Goal: Task Accomplishment & Management: Complete application form

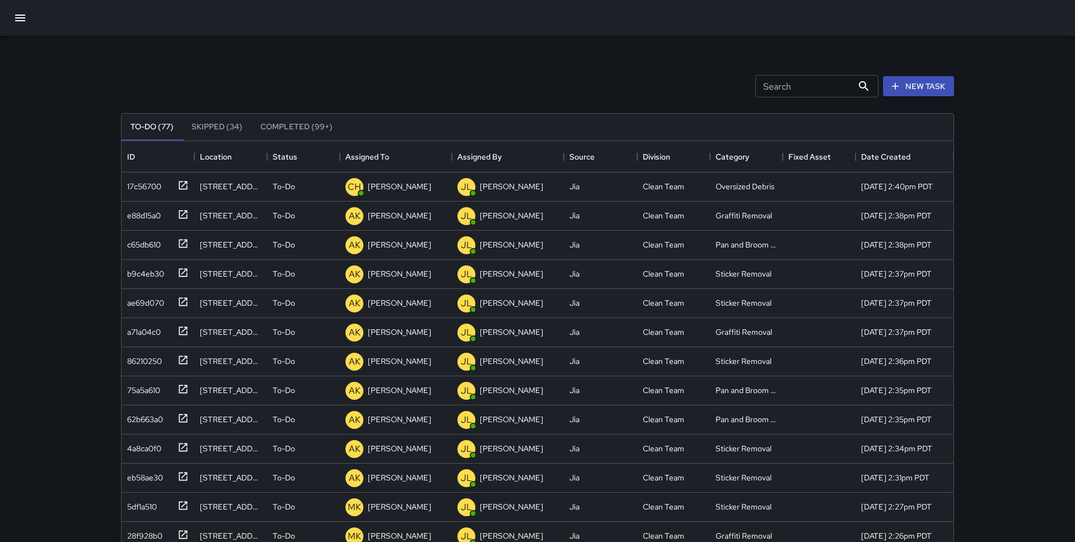
scroll to position [474, 832]
click at [20, 14] on icon "button" at bounding box center [19, 17] width 13 height 13
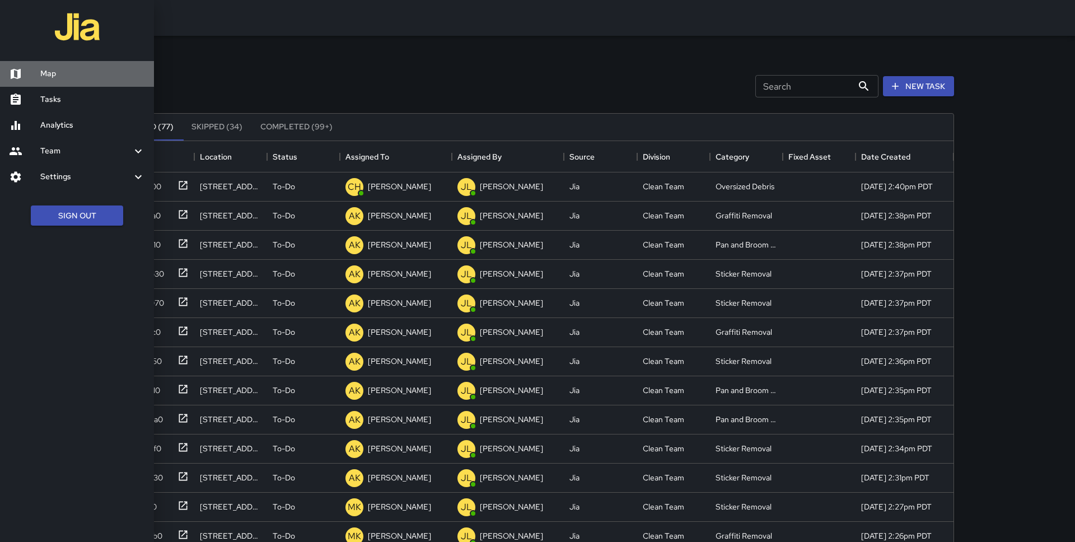
click at [55, 75] on h6 "Map" at bounding box center [92, 74] width 105 height 12
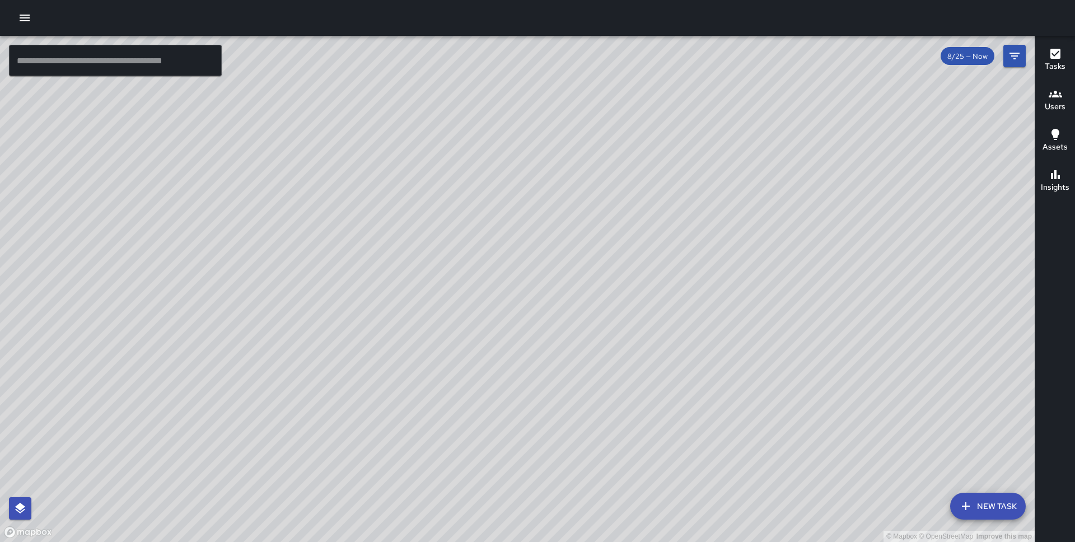
drag, startPoint x: 396, startPoint y: 450, endPoint x: 578, endPoint y: 315, distance: 226.5
click at [578, 315] on div "© Mapbox © OpenStreetMap Improve this map" at bounding box center [517, 289] width 1034 height 506
click at [983, 510] on button "New Task" at bounding box center [988, 506] width 76 height 27
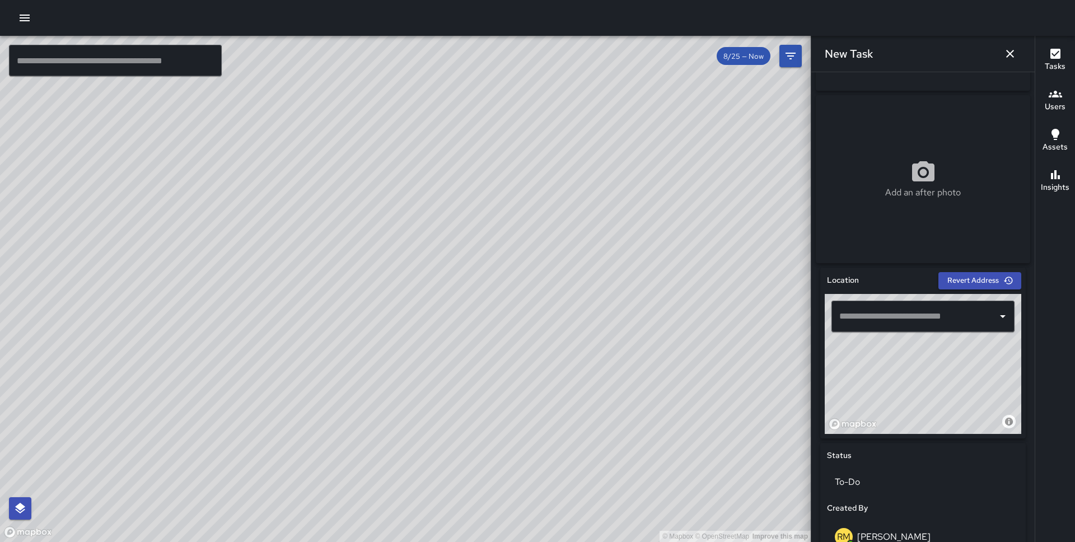
scroll to position [155, 0]
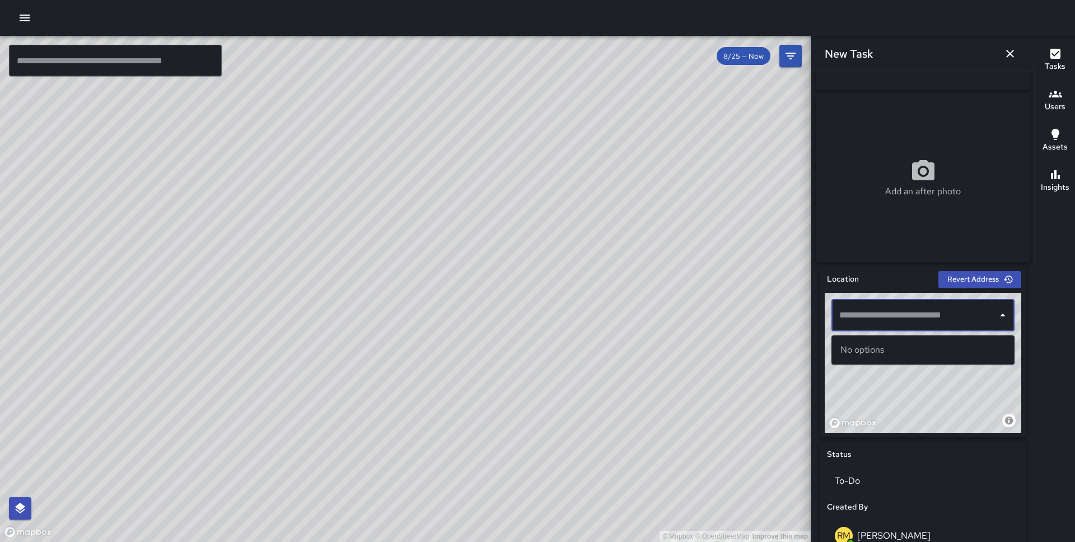
click at [899, 321] on input "text" at bounding box center [914, 314] width 156 height 21
click at [887, 359] on p "[GEOGRAPHIC_DATA], [GEOGRAPHIC_DATA], [GEOGRAPHIC_DATA]" at bounding box center [932, 362] width 145 height 11
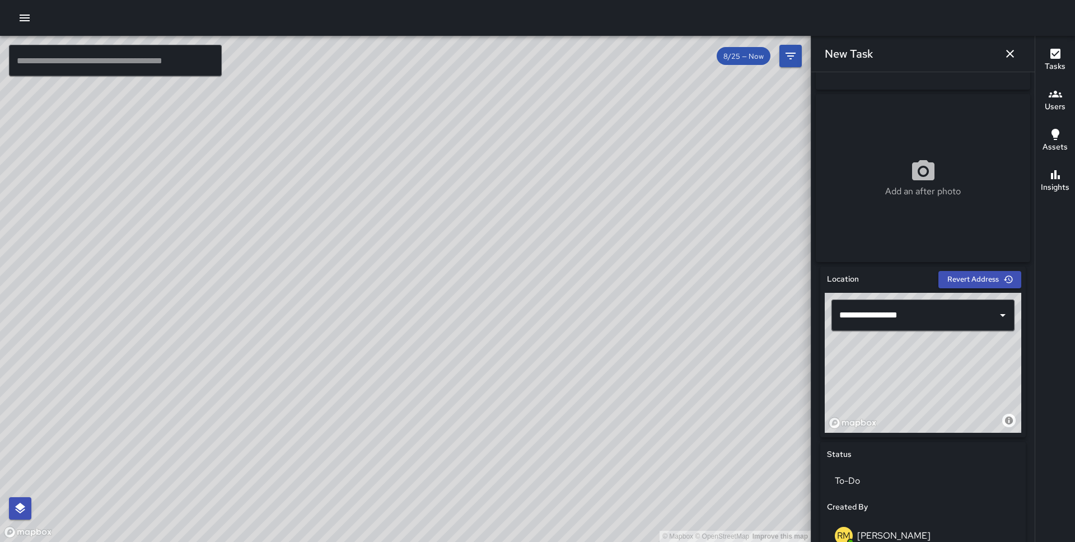
drag, startPoint x: 952, startPoint y: 377, endPoint x: 919, endPoint y: 344, distance: 46.3
click at [919, 344] on div "© Mapbox © OpenStreetMap Improve this map" at bounding box center [922, 363] width 196 height 140
type input "**********"
drag, startPoint x: 976, startPoint y: 388, endPoint x: 952, endPoint y: 423, distance: 42.7
click at [952, 423] on div "© Mapbox © OpenStreetMap Improve this map" at bounding box center [922, 363] width 196 height 140
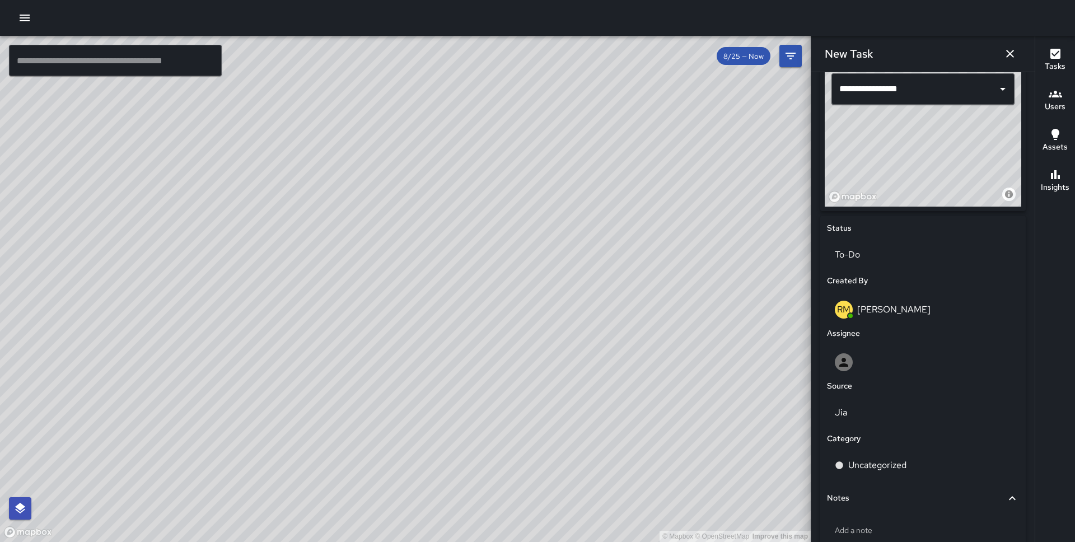
scroll to position [456, 0]
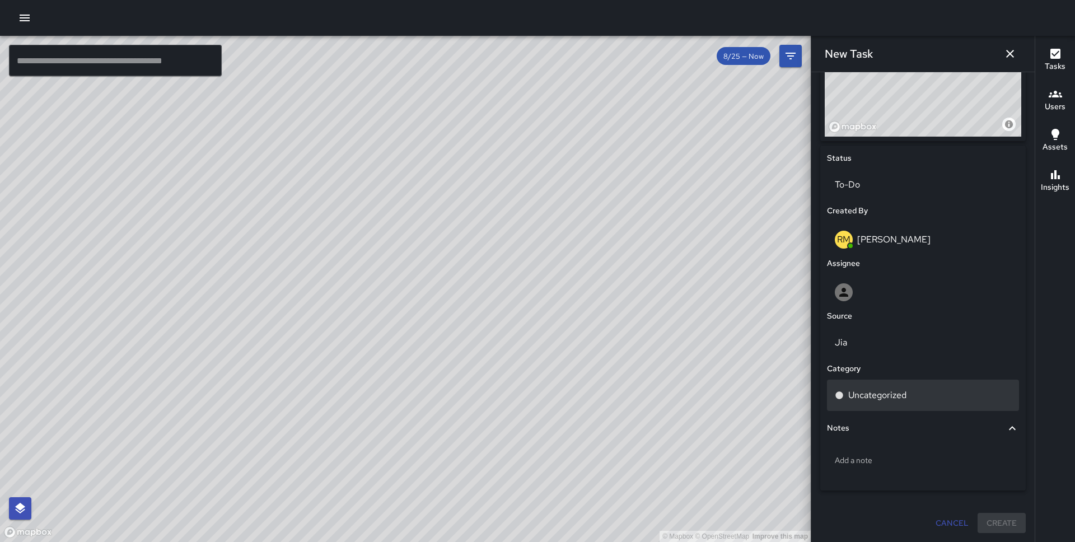
click at [895, 394] on p "Uncategorized" at bounding box center [877, 394] width 58 height 13
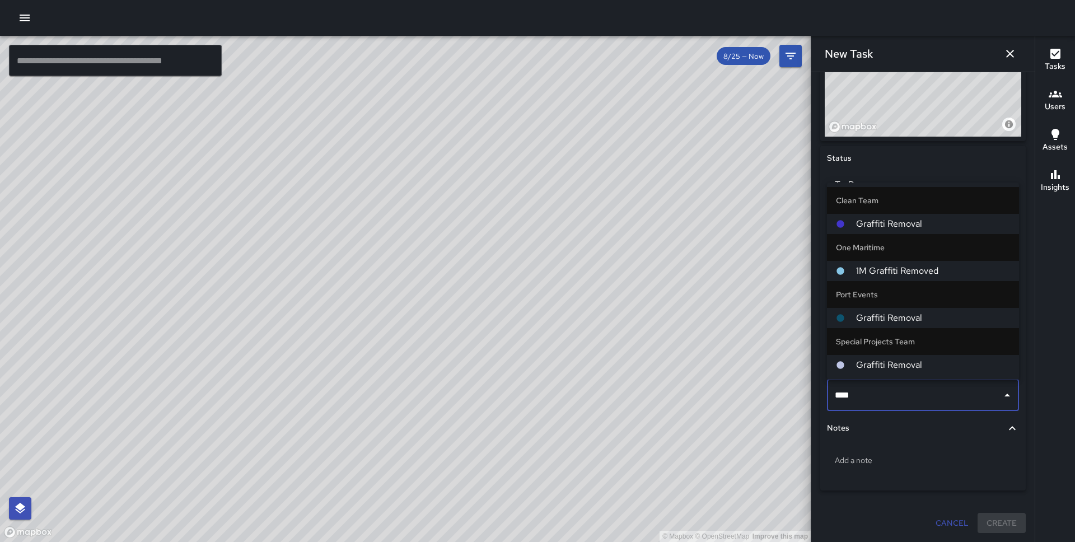
type input "*****"
click at [899, 368] on span "Graffiti Removal" at bounding box center [933, 364] width 154 height 13
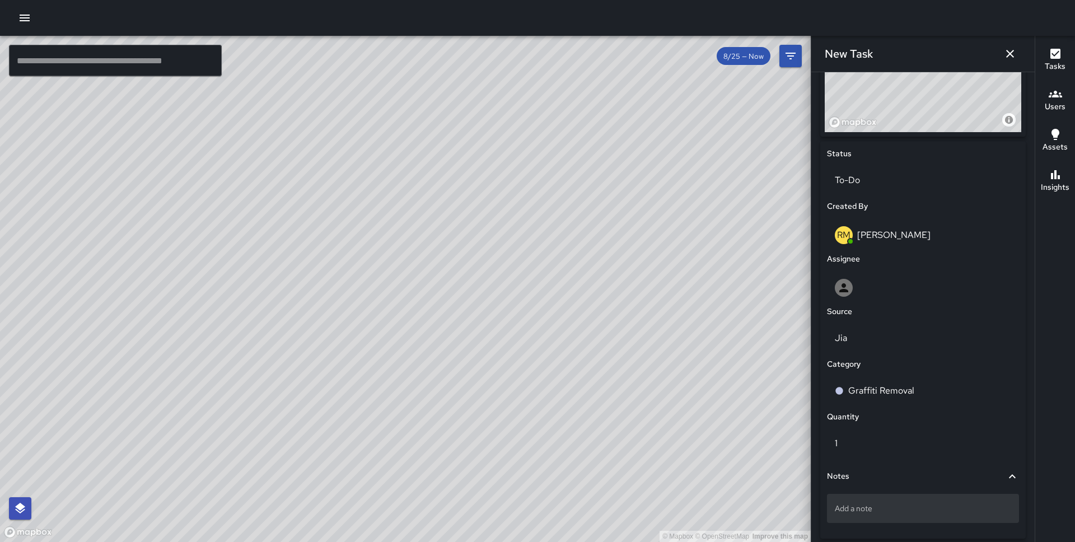
click at [869, 514] on p "Add a note" at bounding box center [923, 508] width 176 height 11
type textarea "**********"
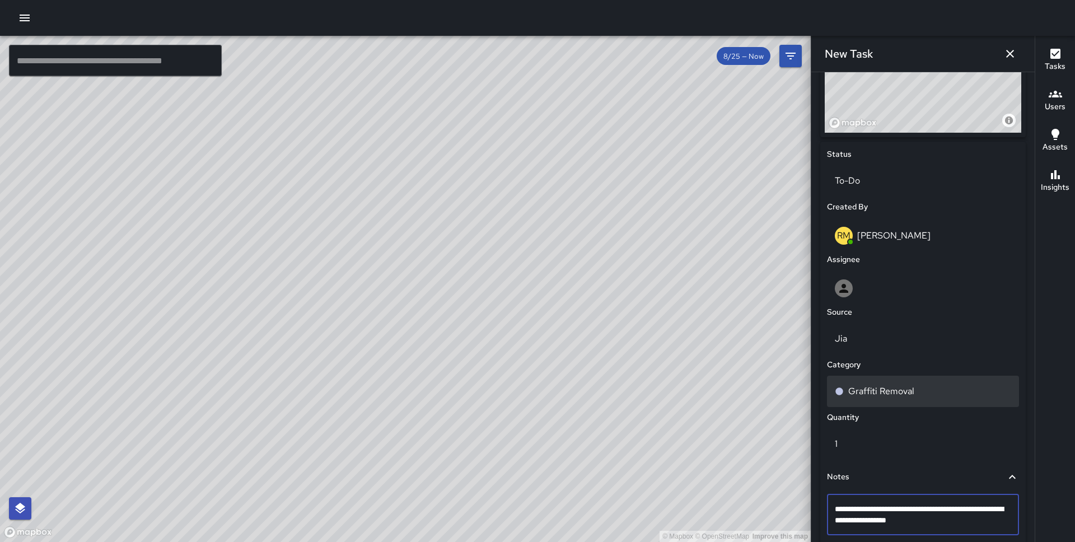
scroll to position [454, 0]
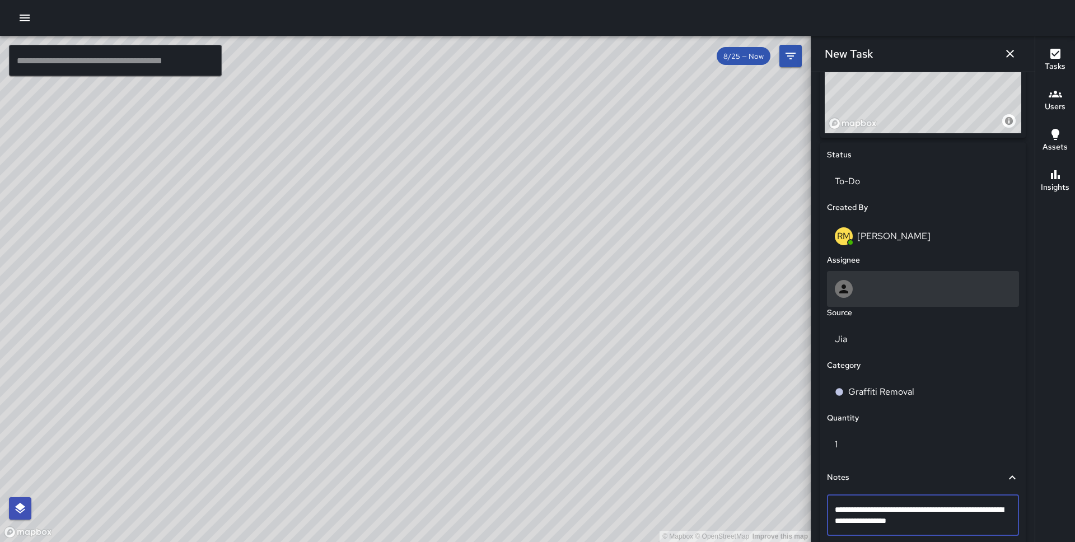
click at [882, 295] on div at bounding box center [923, 289] width 176 height 18
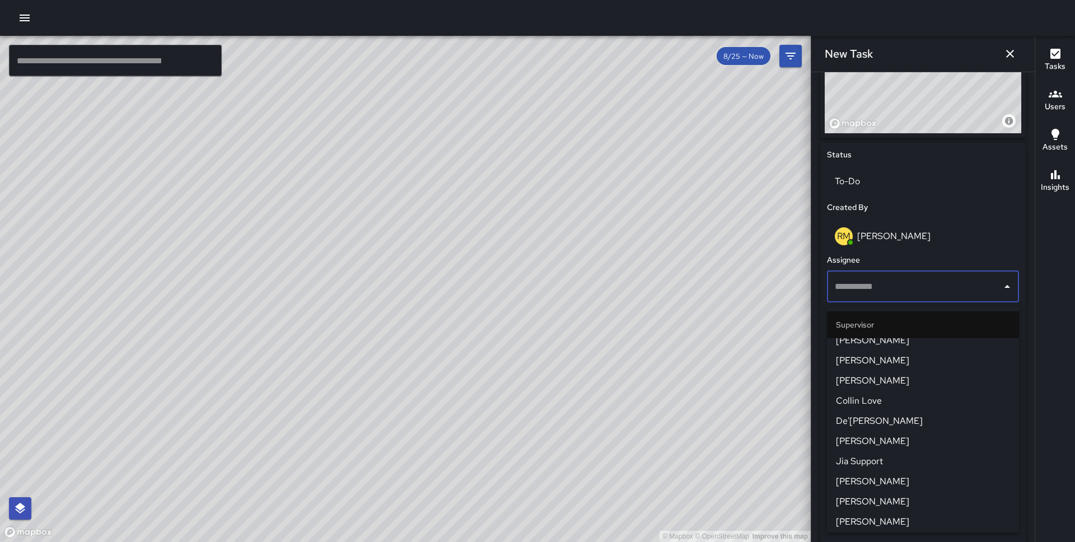
scroll to position [668, 0]
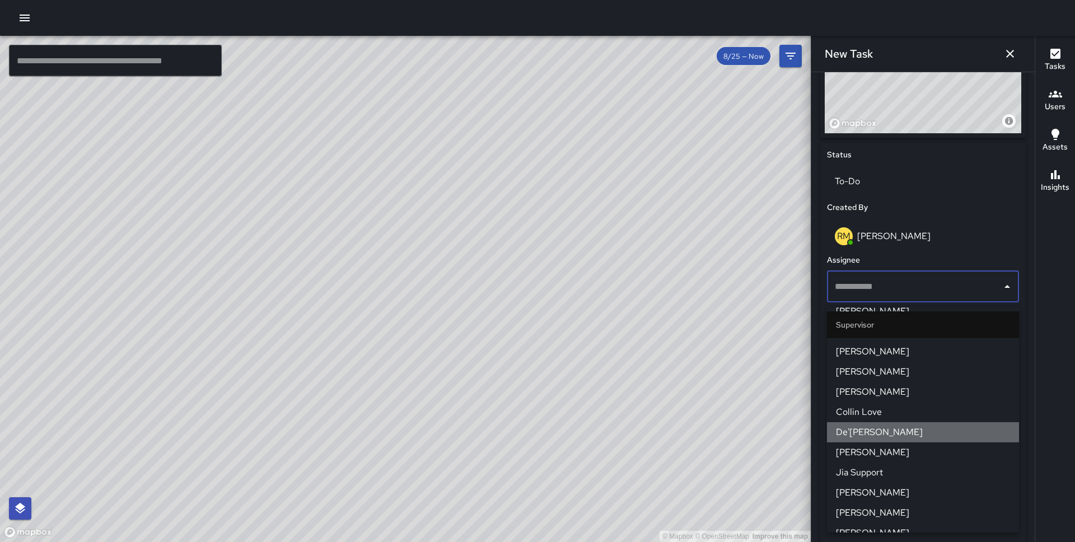
click at [878, 430] on span "De'[PERSON_NAME]" at bounding box center [923, 431] width 174 height 13
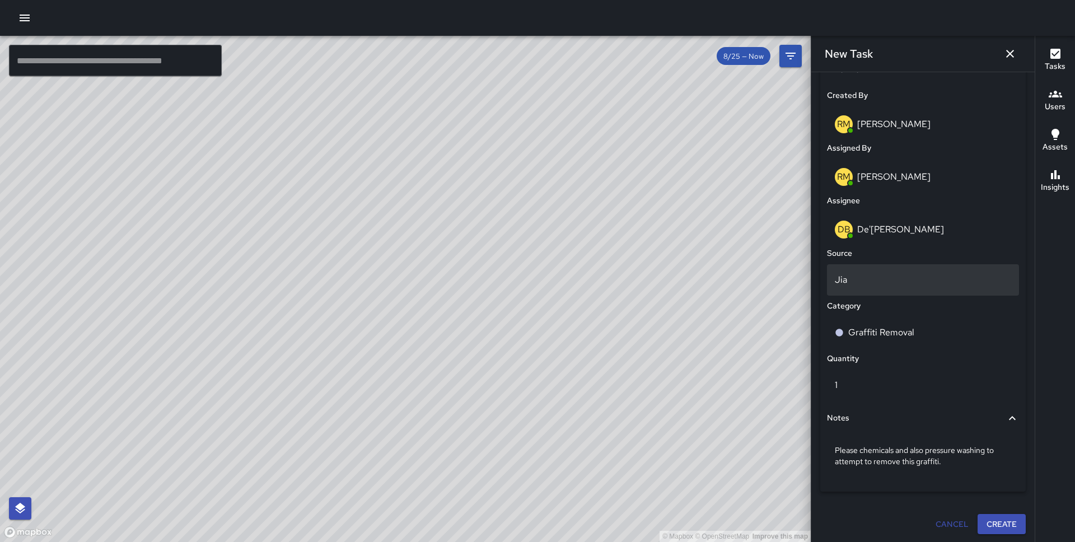
scroll to position [572, 0]
click at [990, 521] on button "Create" at bounding box center [1001, 523] width 48 height 21
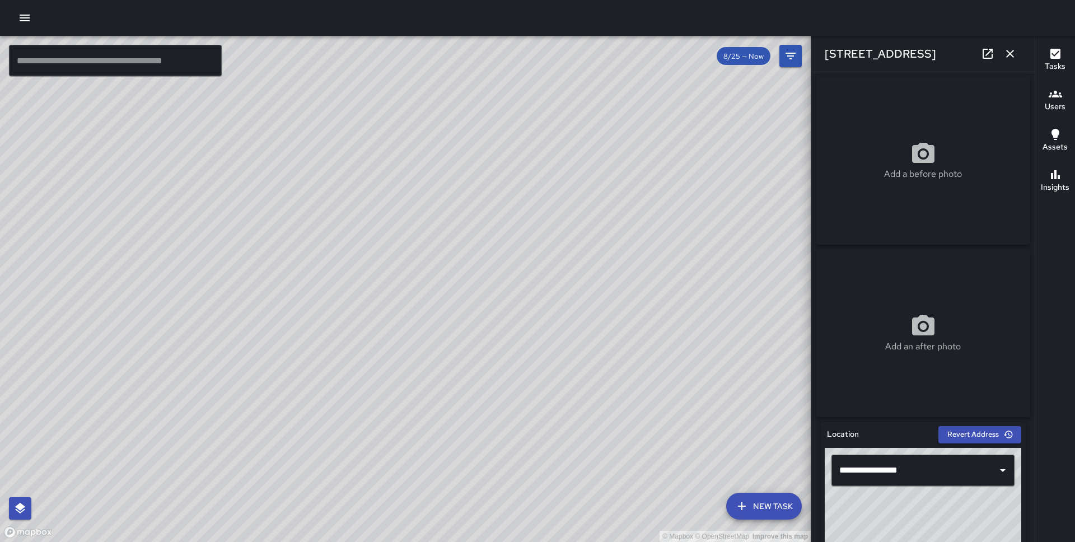
scroll to position [611, 0]
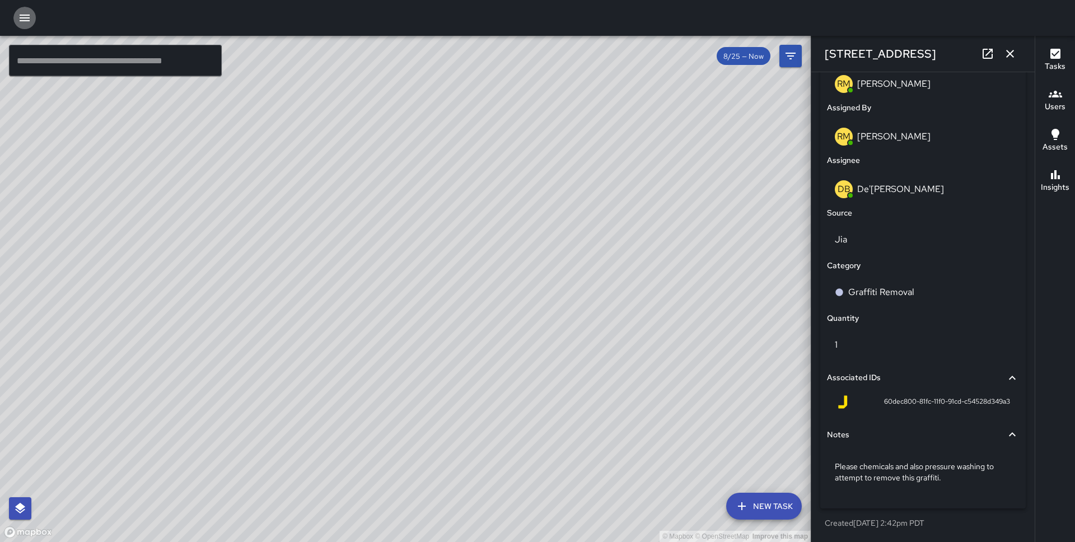
click at [24, 26] on button "button" at bounding box center [24, 18] width 22 height 22
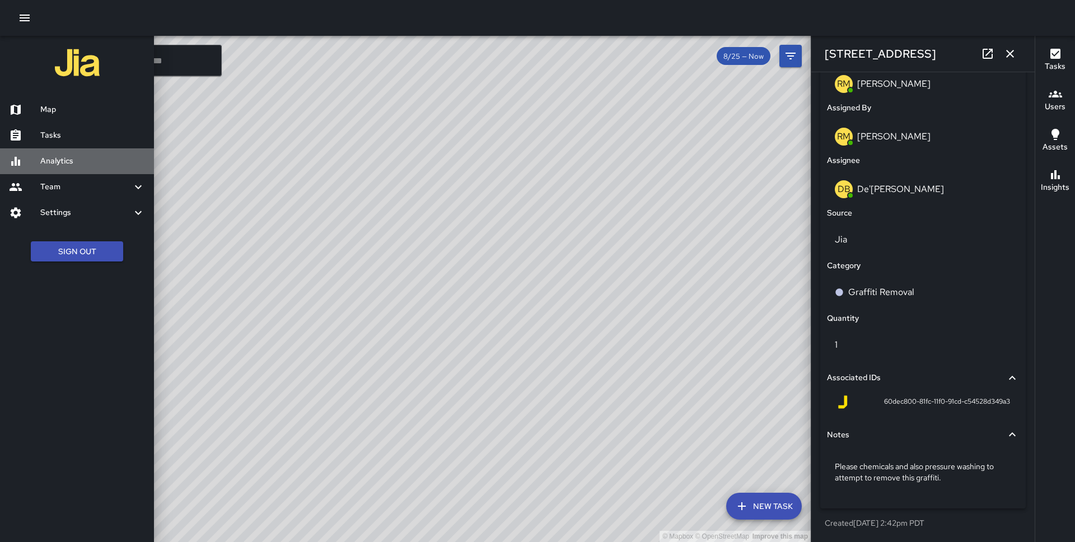
click at [62, 163] on h6 "Analytics" at bounding box center [92, 161] width 105 height 12
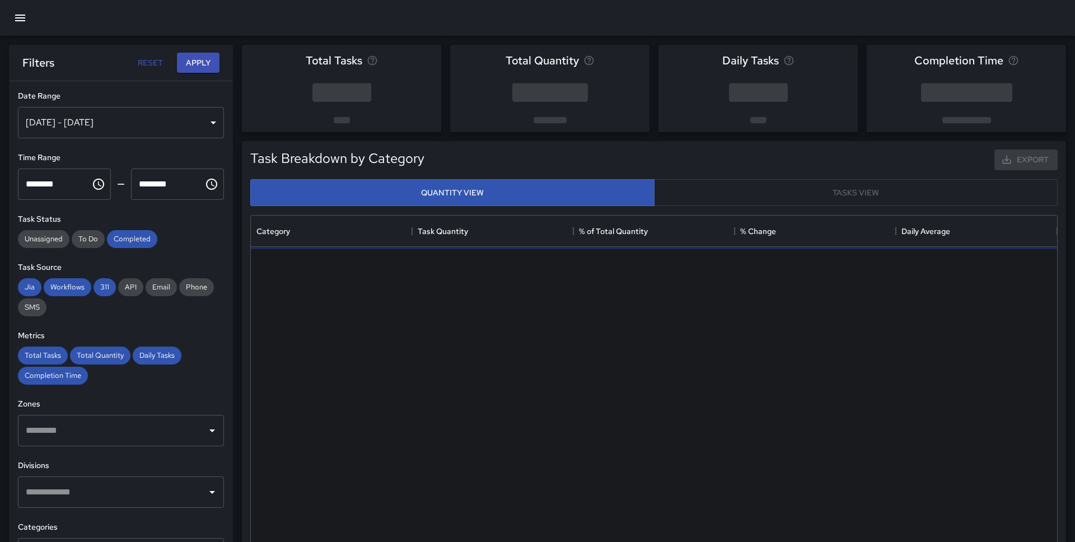
scroll to position [335, 806]
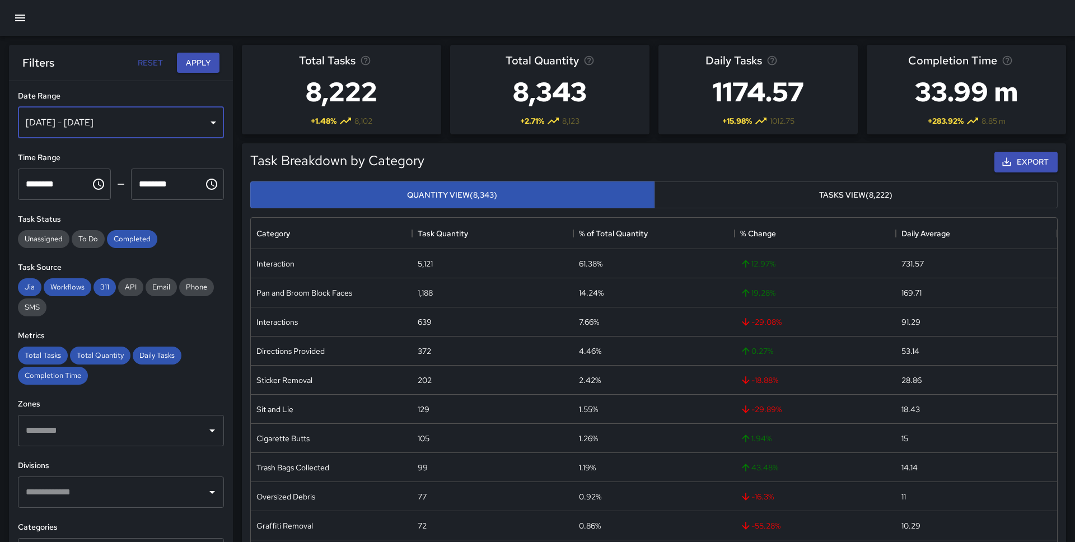
click at [210, 124] on div "[DATE] - [DATE]" at bounding box center [121, 122] width 206 height 31
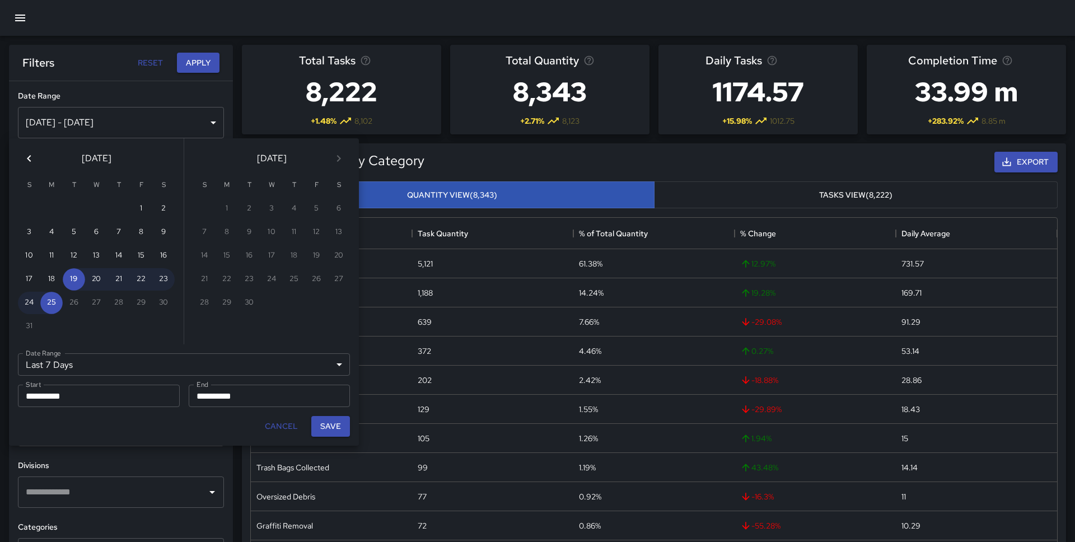
click at [28, 149] on button "Previous month" at bounding box center [29, 158] width 22 height 22
click at [296, 208] on button "1" at bounding box center [294, 209] width 22 height 22
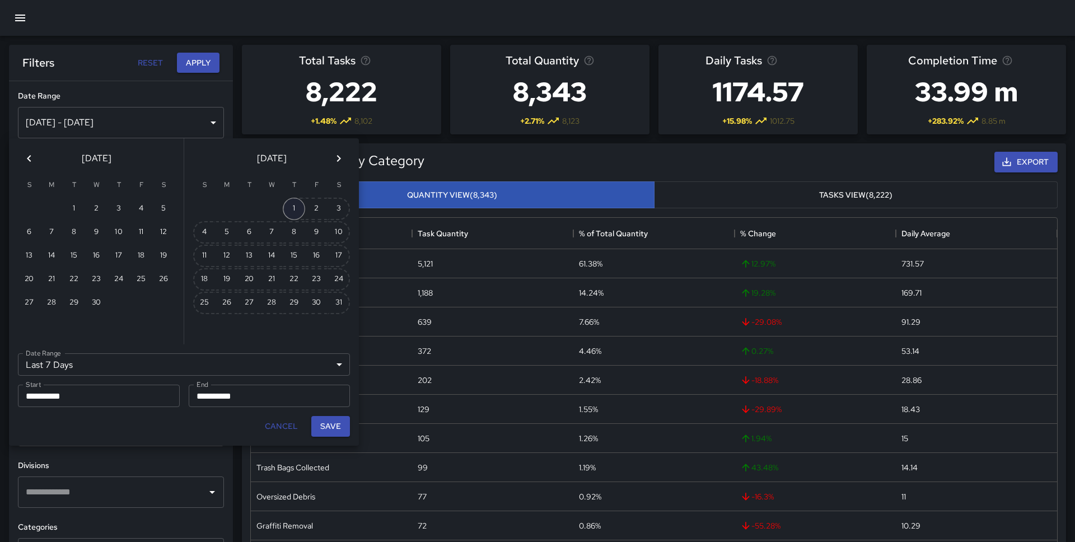
type input "******"
type input "**********"
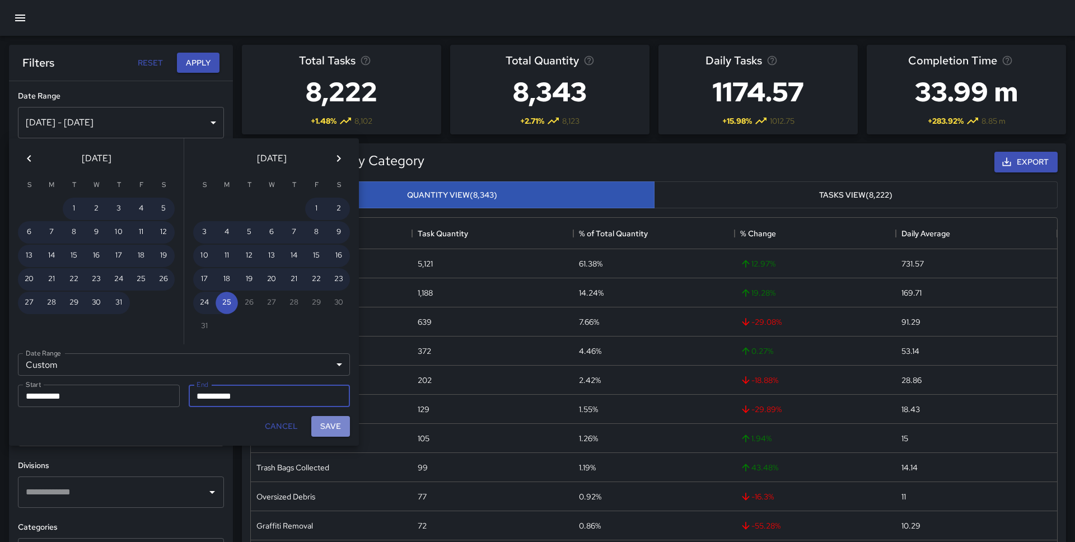
click at [326, 424] on button "Save" at bounding box center [330, 426] width 39 height 21
type input "**********"
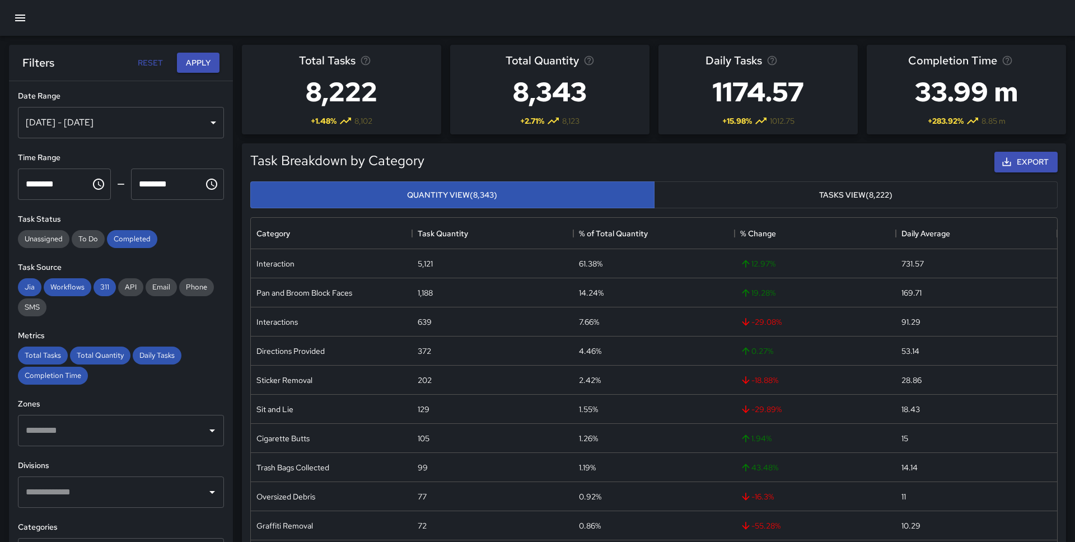
scroll to position [176, 0]
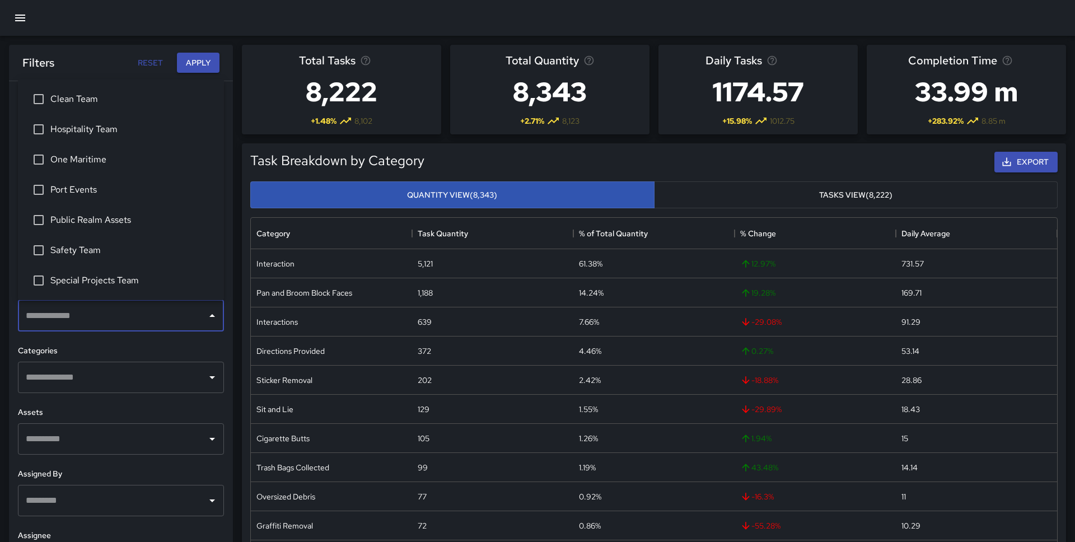
click at [128, 316] on input "text" at bounding box center [112, 315] width 179 height 21
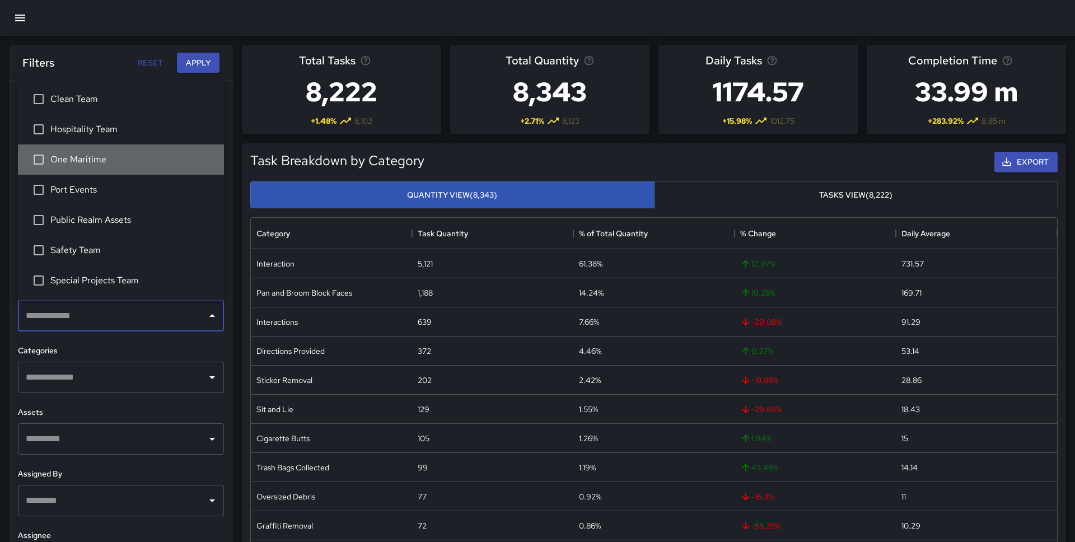
click at [100, 163] on span "One Maritime" at bounding box center [132, 159] width 165 height 13
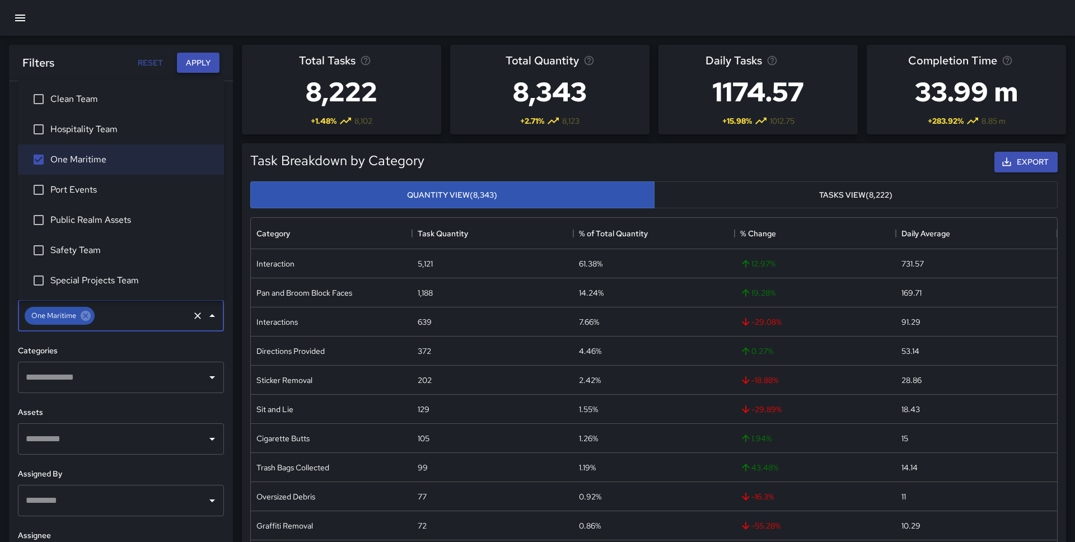
click at [202, 58] on button "Apply" at bounding box center [198, 63] width 43 height 21
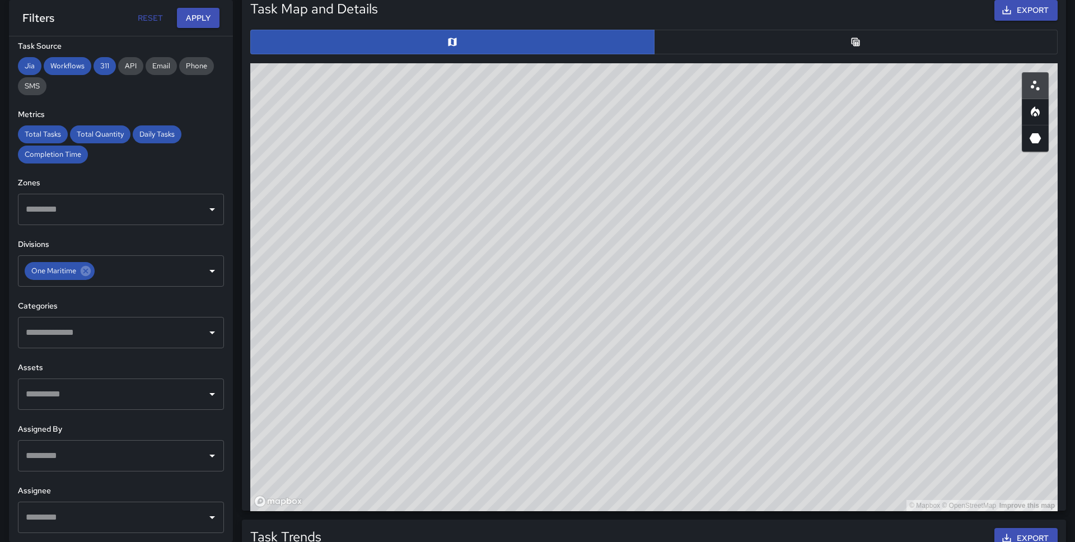
scroll to position [580, 0]
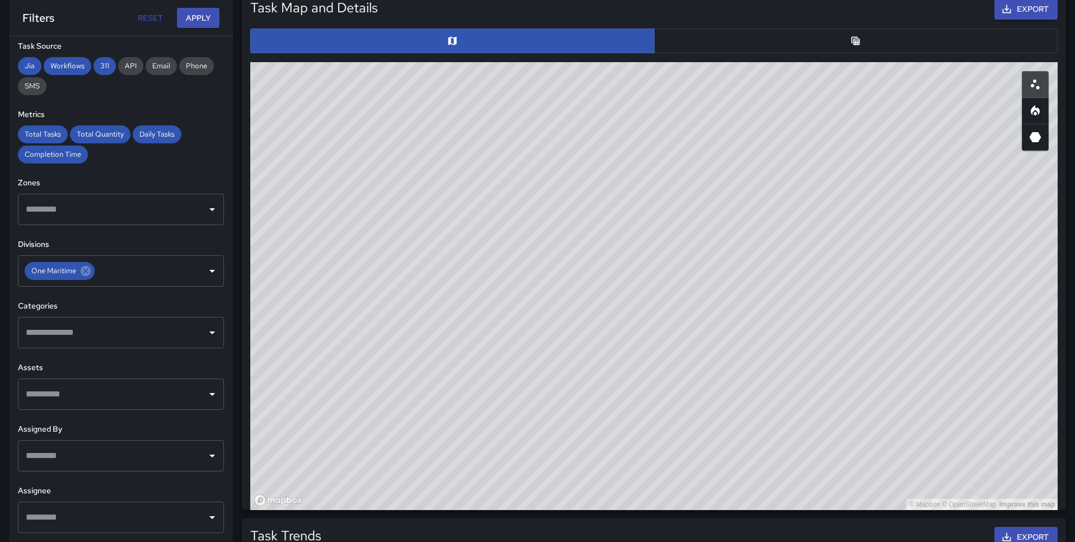
drag, startPoint x: 694, startPoint y: 205, endPoint x: 667, endPoint y: 261, distance: 62.3
click at [667, 261] on div "© Mapbox © OpenStreetMap Improve this map" at bounding box center [653, 286] width 807 height 448
click at [744, 42] on button "button" at bounding box center [856, 41] width 404 height 25
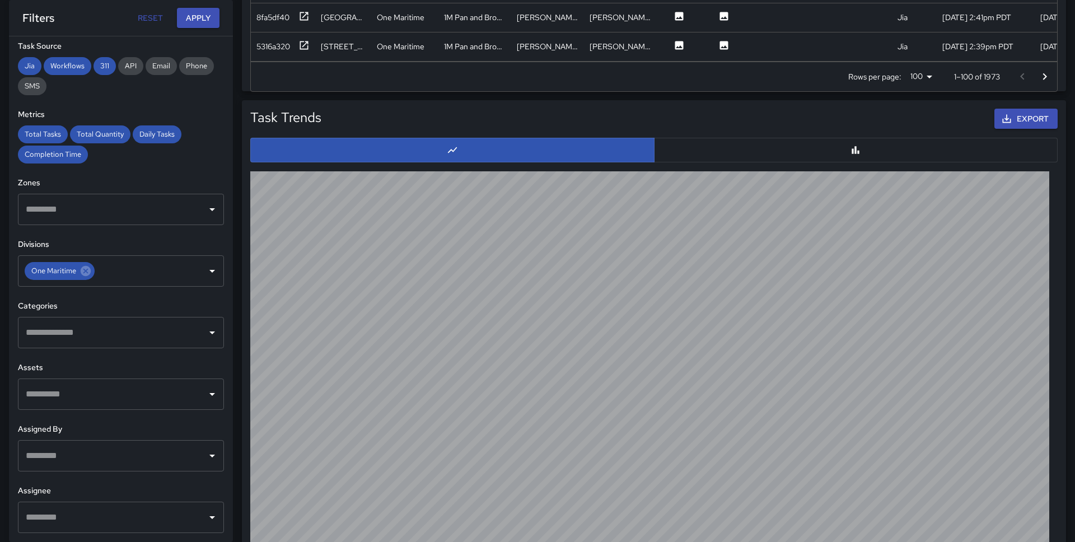
scroll to position [1075, 0]
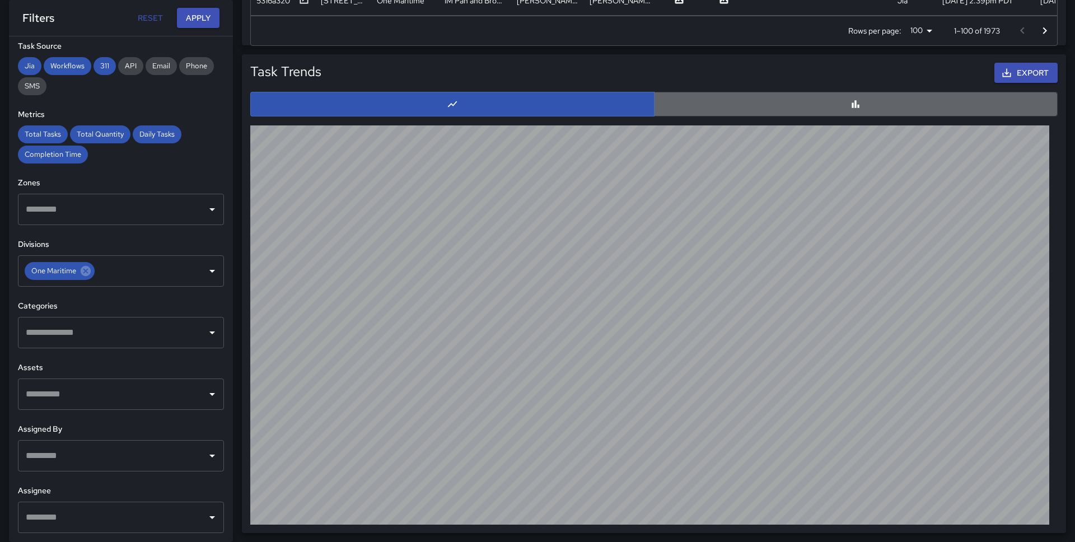
click at [821, 96] on button "button" at bounding box center [856, 104] width 404 height 25
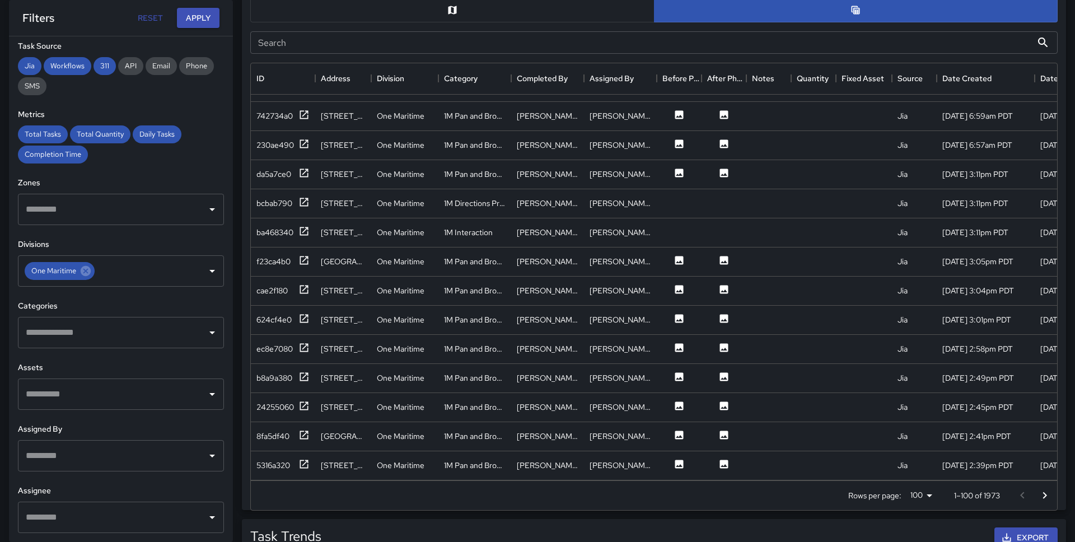
scroll to position [624, 0]
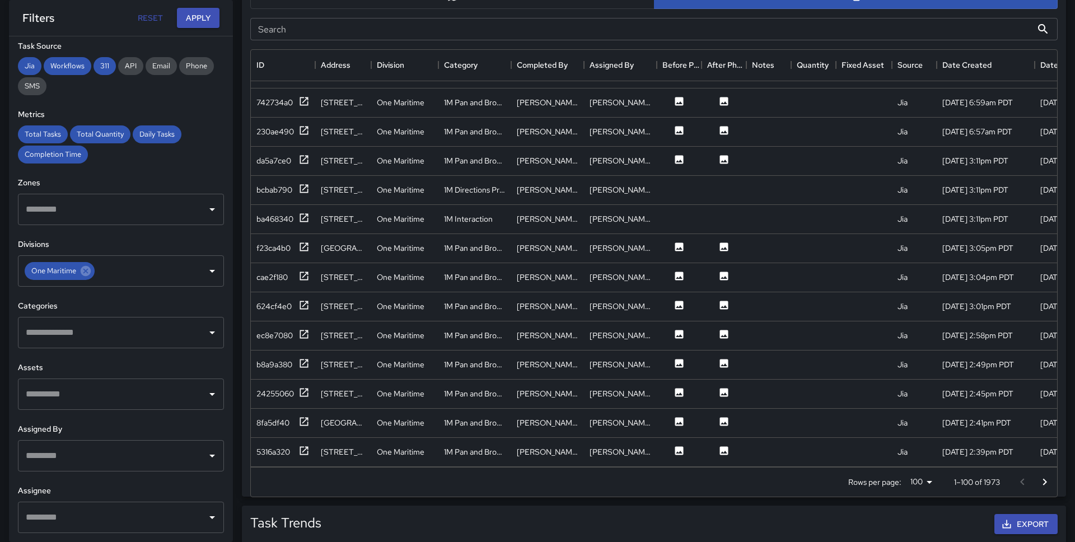
click at [1041, 477] on icon "Go to next page" at bounding box center [1044, 481] width 13 height 13
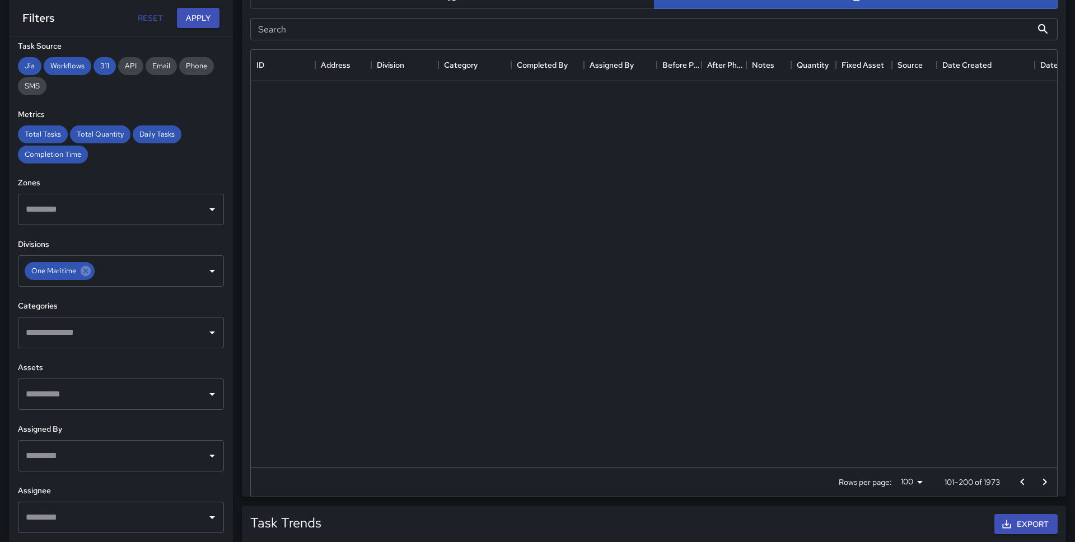
scroll to position [0, 0]
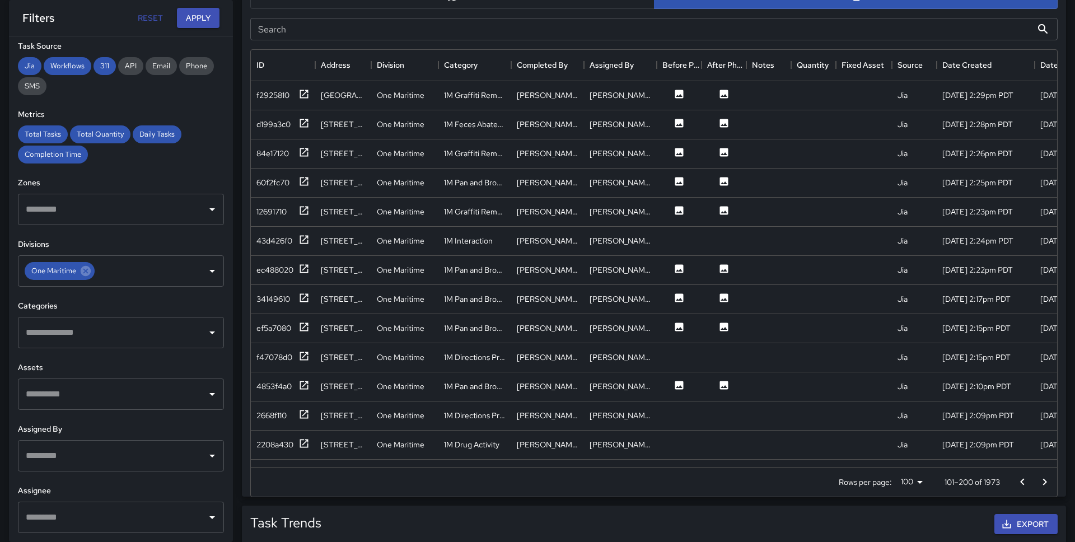
click at [1041, 477] on icon "Go to next page" at bounding box center [1044, 481] width 13 height 13
click at [1012, 479] on button "Go to previous page" at bounding box center [1022, 482] width 22 height 22
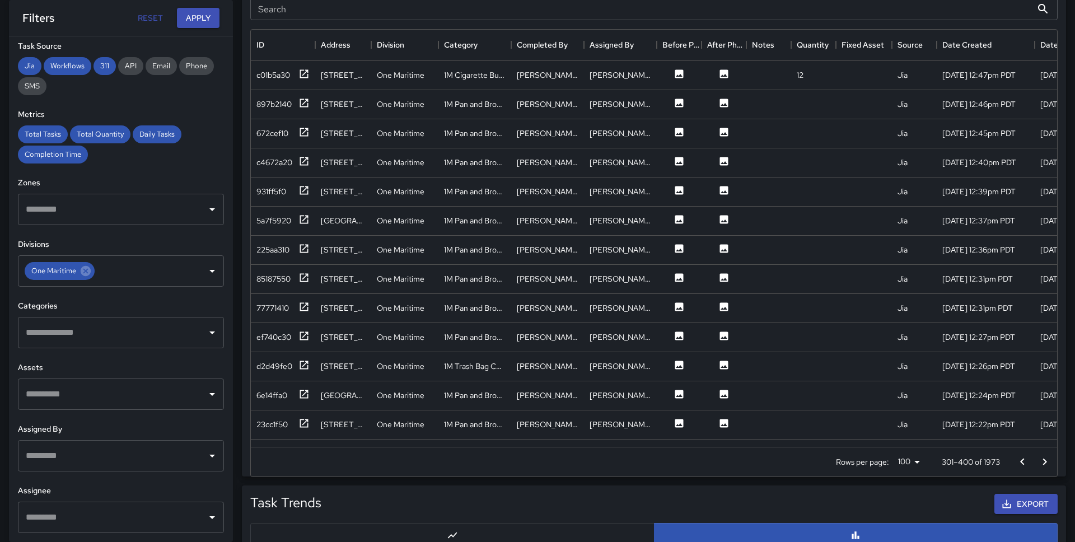
scroll to position [641, 0]
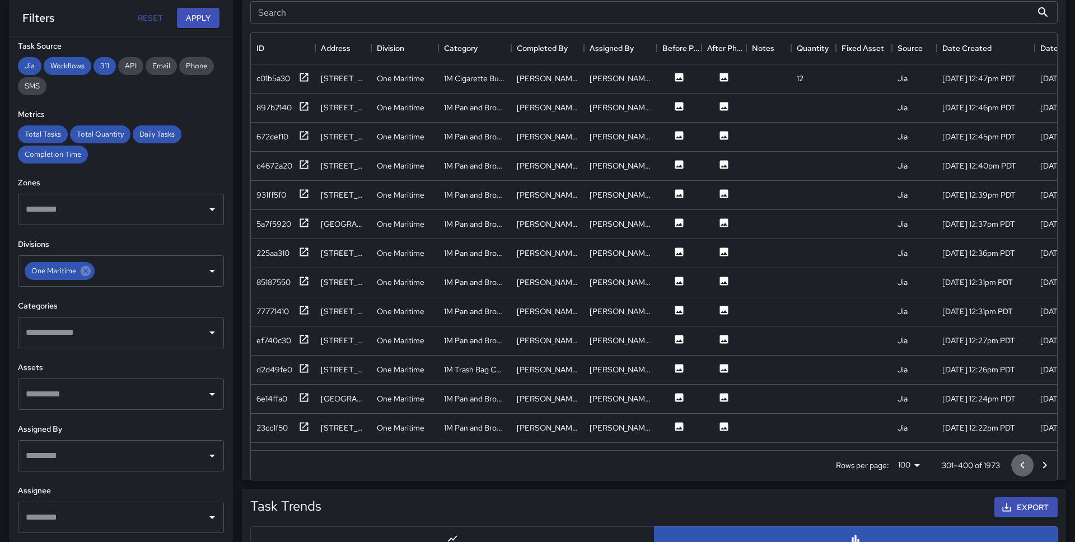
click at [1022, 468] on icon "Go to previous page" at bounding box center [1021, 464] width 13 height 13
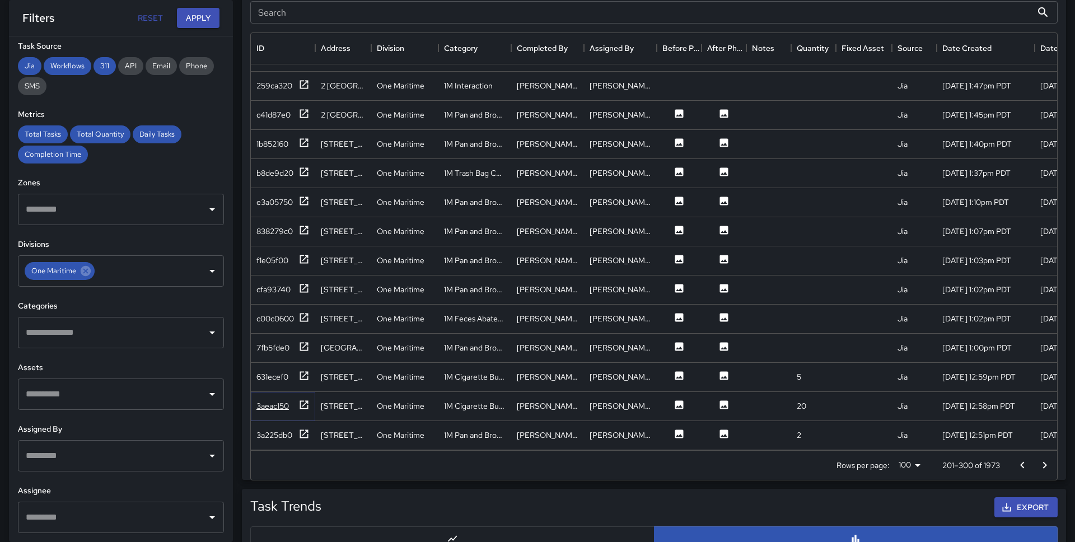
click at [296, 407] on div "3aeac150" at bounding box center [282, 406] width 53 height 14
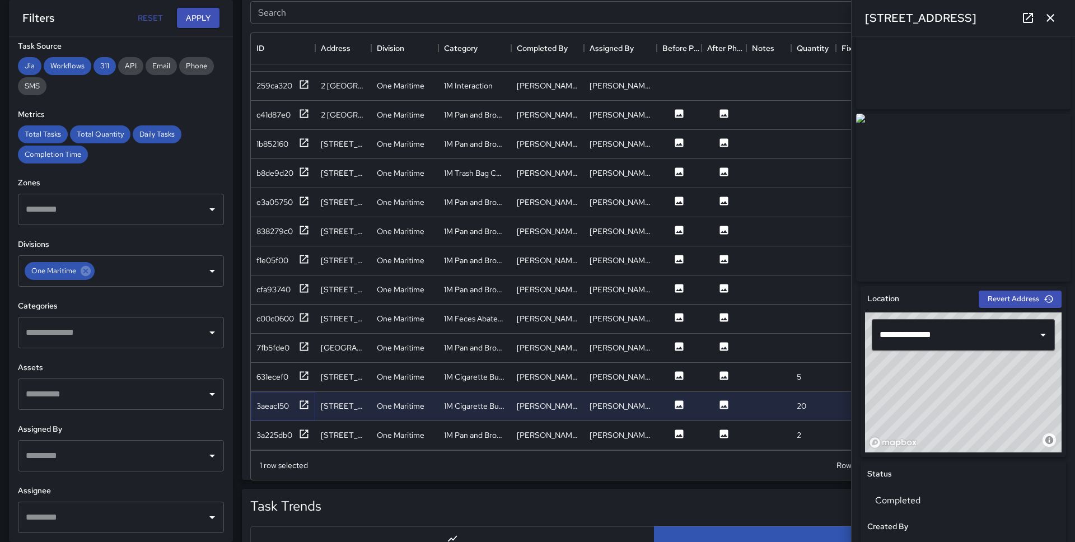
scroll to position [0, 0]
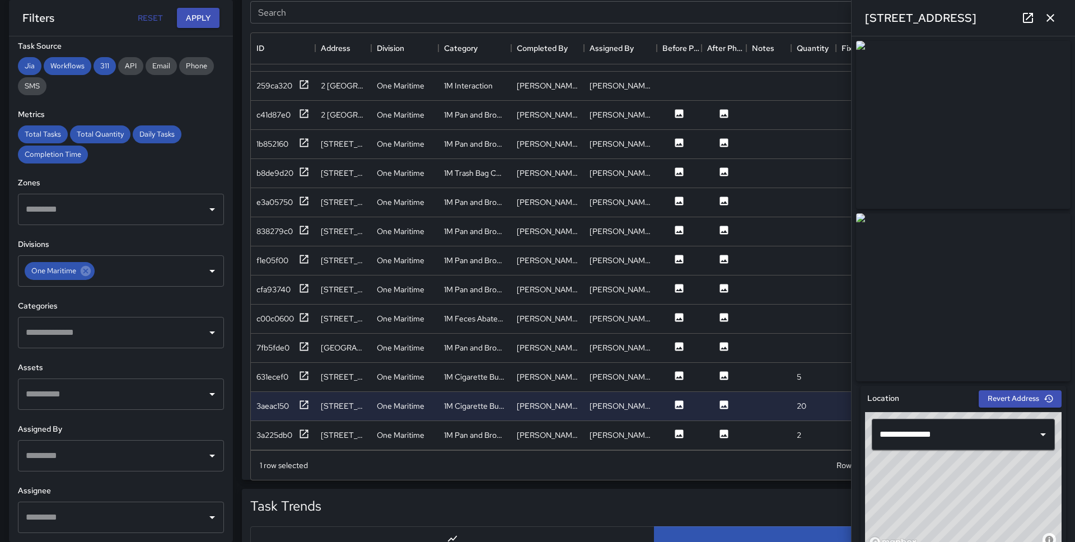
click at [1055, 15] on icon "button" at bounding box center [1049, 17] width 13 height 13
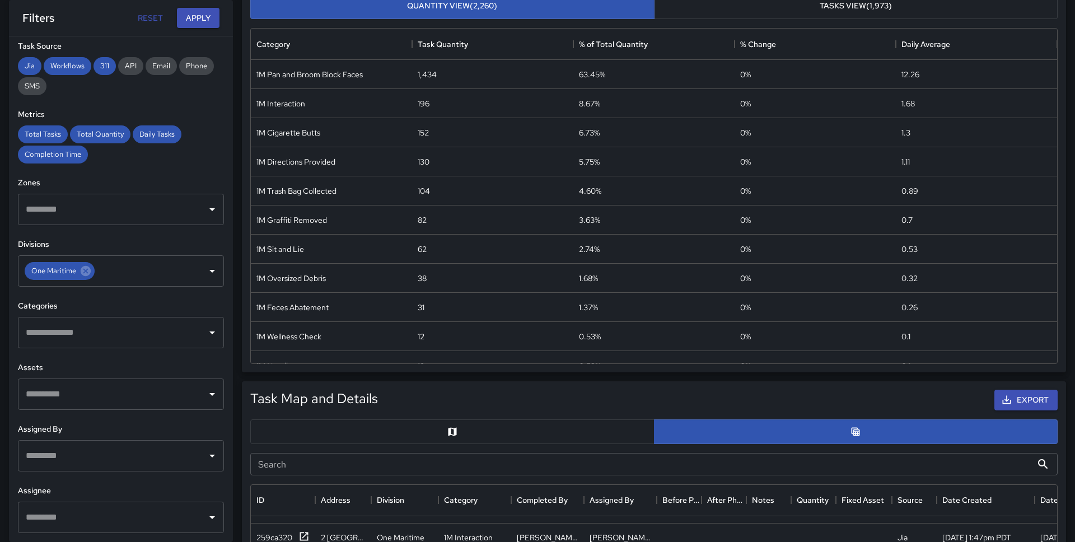
scroll to position [166, 0]
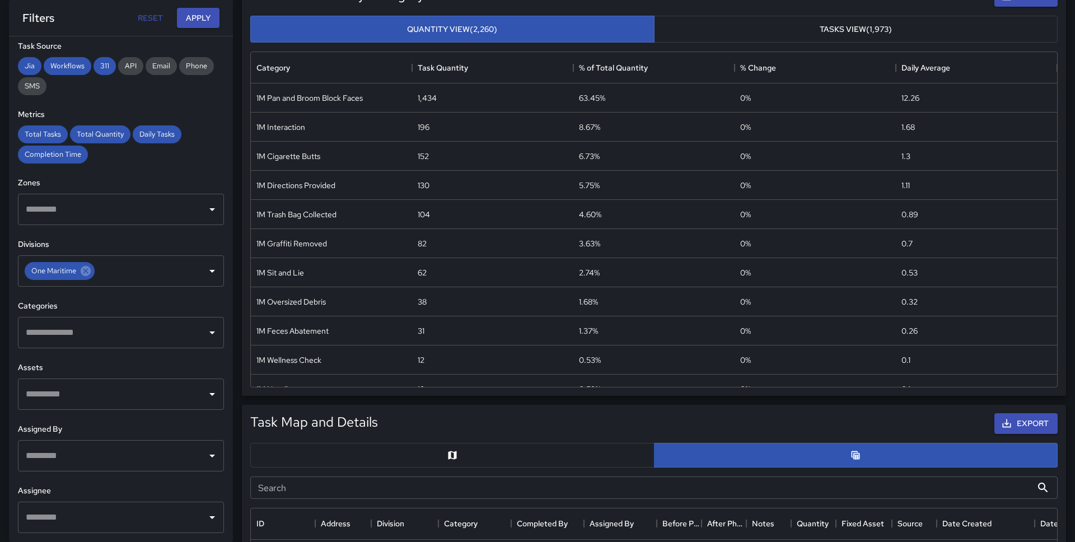
click at [832, 424] on div "Export" at bounding box center [720, 423] width 680 height 25
click at [591, 445] on button "button" at bounding box center [452, 455] width 404 height 25
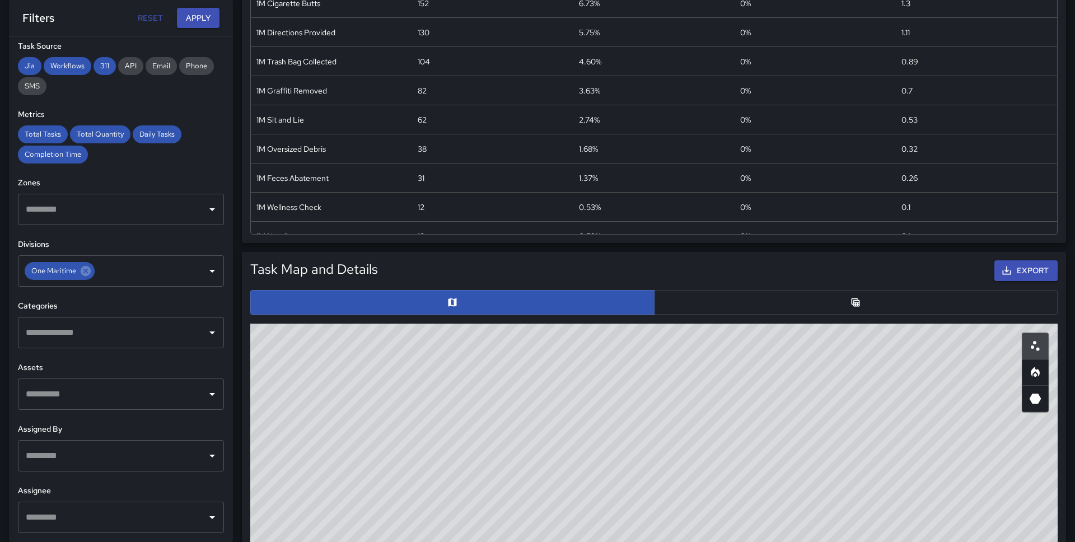
scroll to position [307, 0]
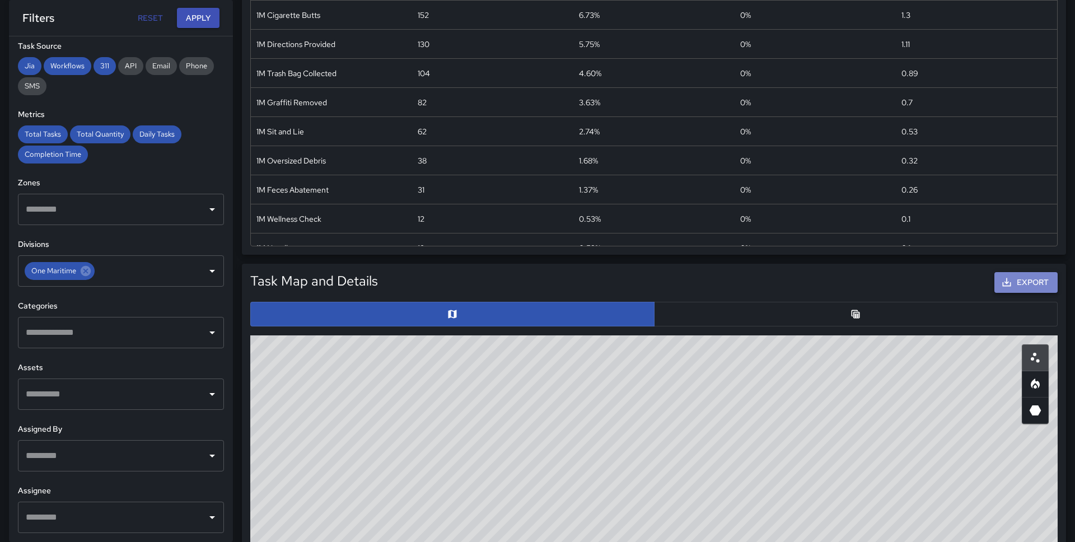
click at [1001, 280] on icon "button" at bounding box center [1006, 282] width 11 height 11
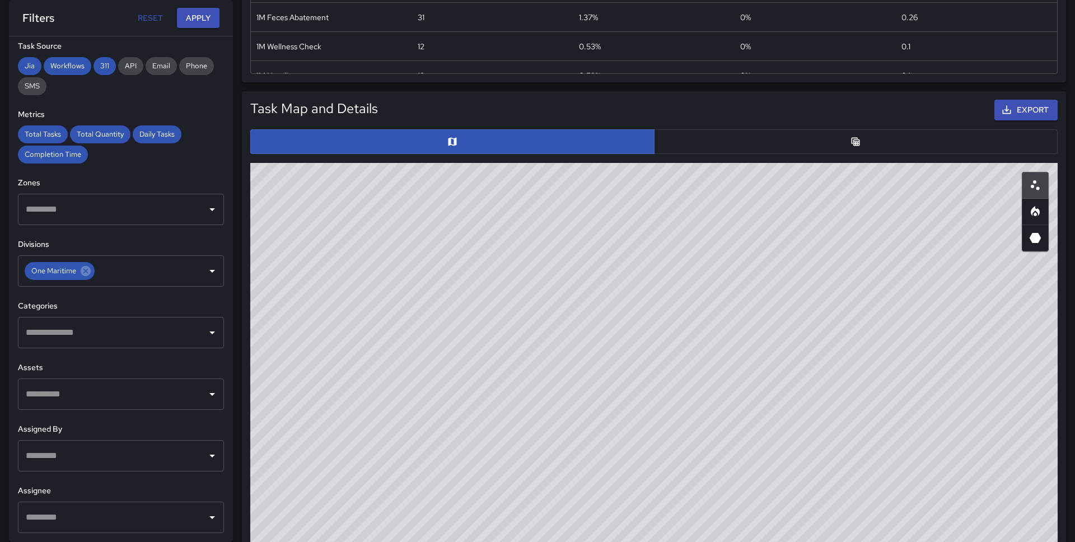
scroll to position [486, 0]
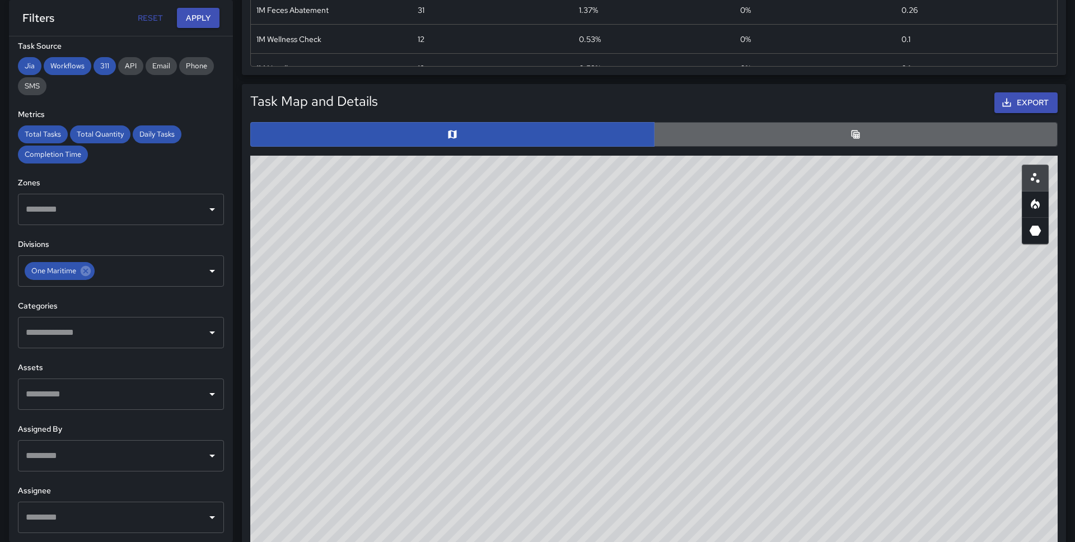
click at [737, 129] on button "button" at bounding box center [856, 134] width 404 height 25
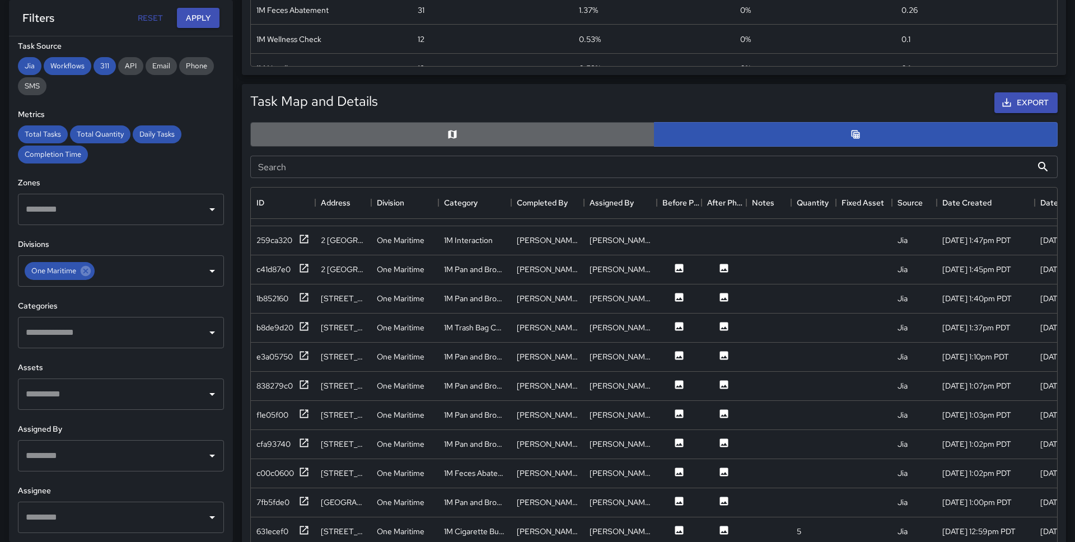
click at [565, 124] on button "button" at bounding box center [452, 134] width 404 height 25
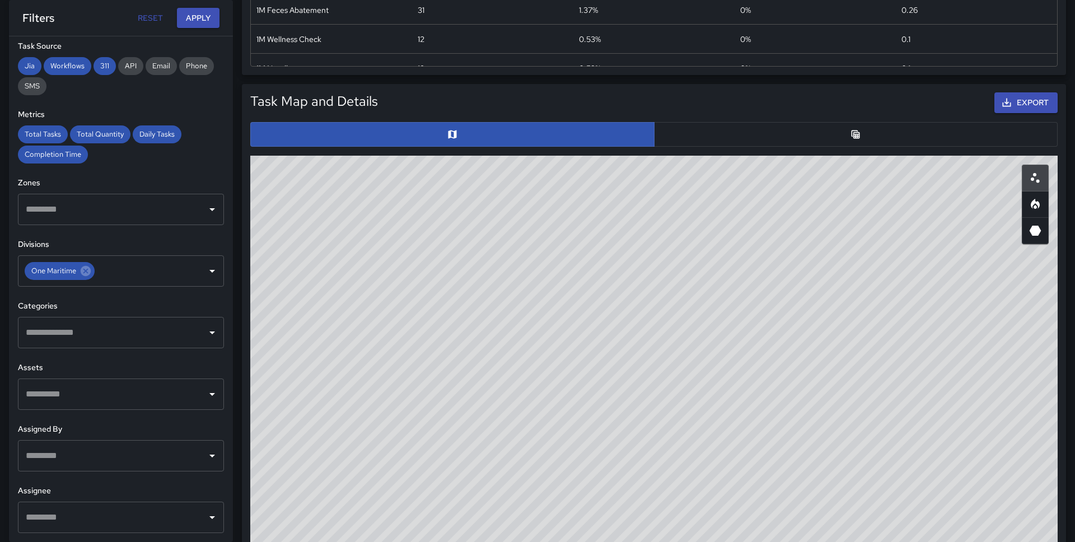
click at [781, 130] on button "button" at bounding box center [856, 134] width 404 height 25
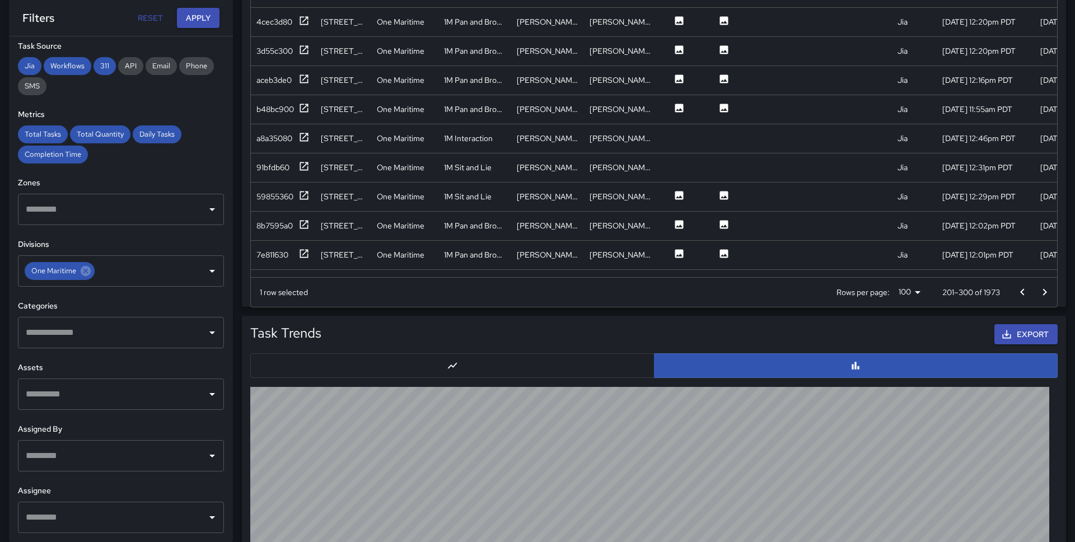
scroll to position [818, 0]
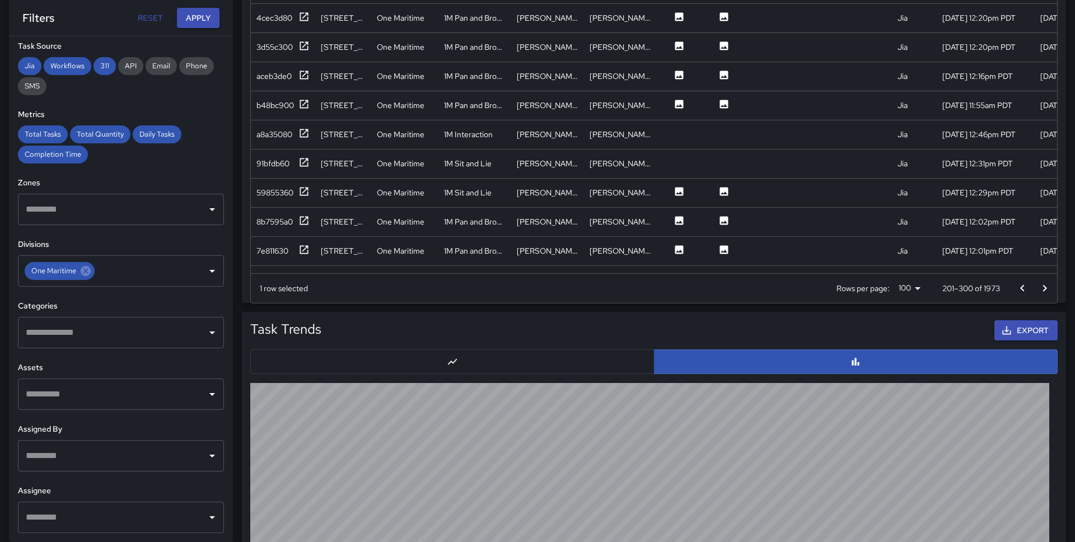
click at [1021, 284] on icon "Go to previous page" at bounding box center [1021, 288] width 13 height 13
click at [1021, 284] on div at bounding box center [1033, 288] width 45 height 22
click at [715, 290] on div "1 row selected Rows per page: 100 *** 1–100 of 1973" at bounding box center [654, 288] width 806 height 30
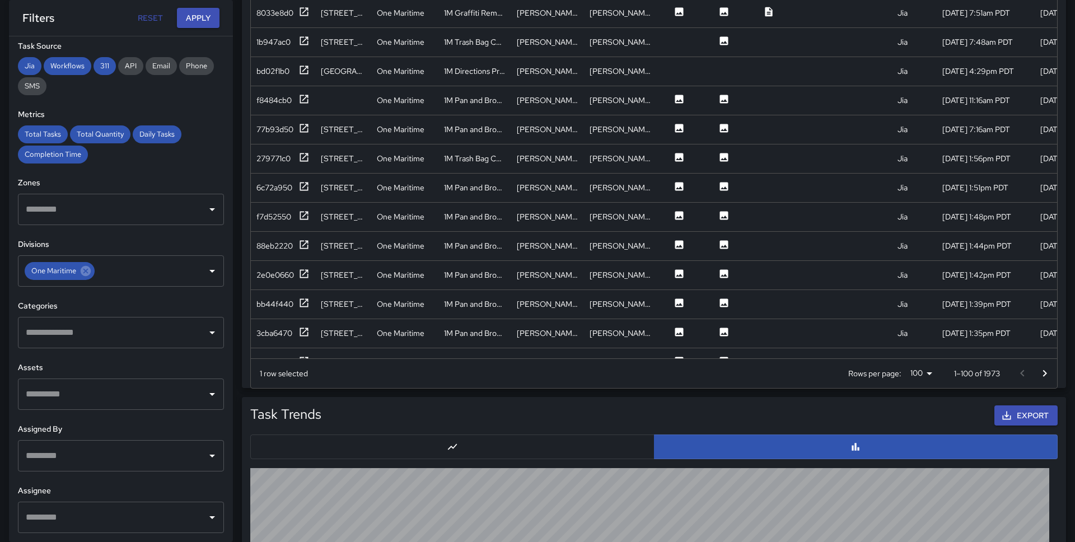
scroll to position [940, 0]
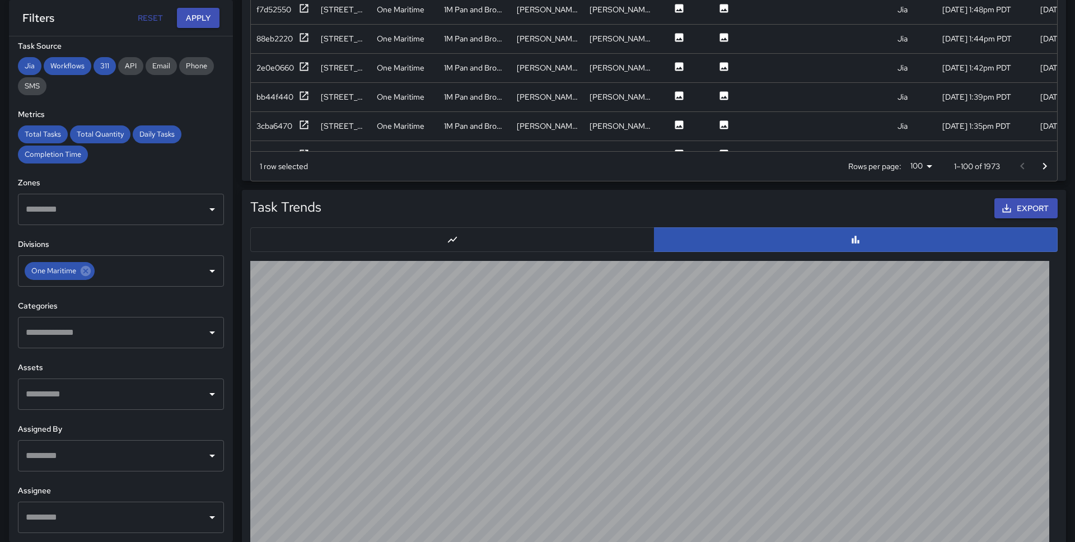
click at [1038, 169] on icon "Go to next page" at bounding box center [1044, 166] width 13 height 13
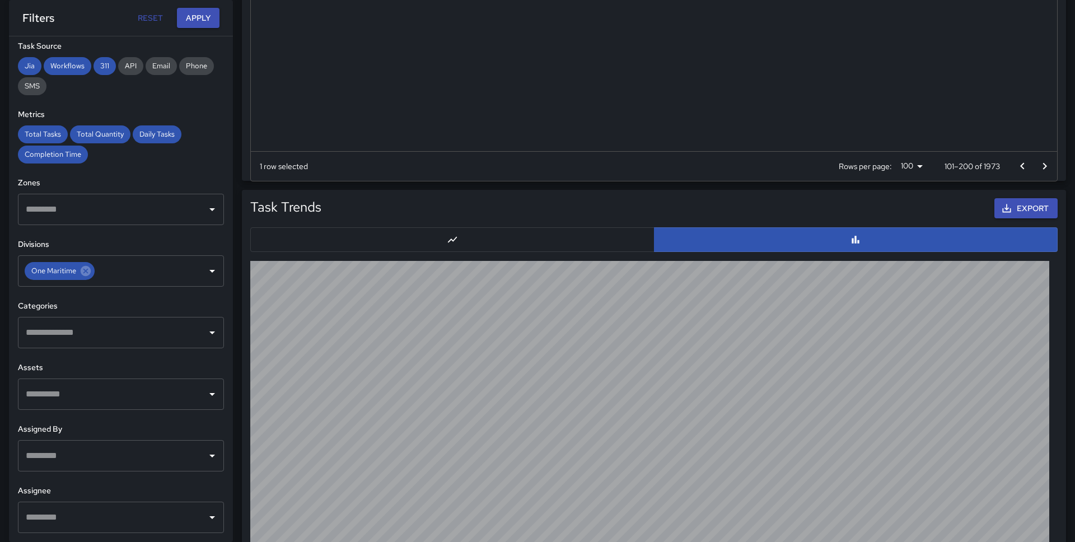
scroll to position [0, 0]
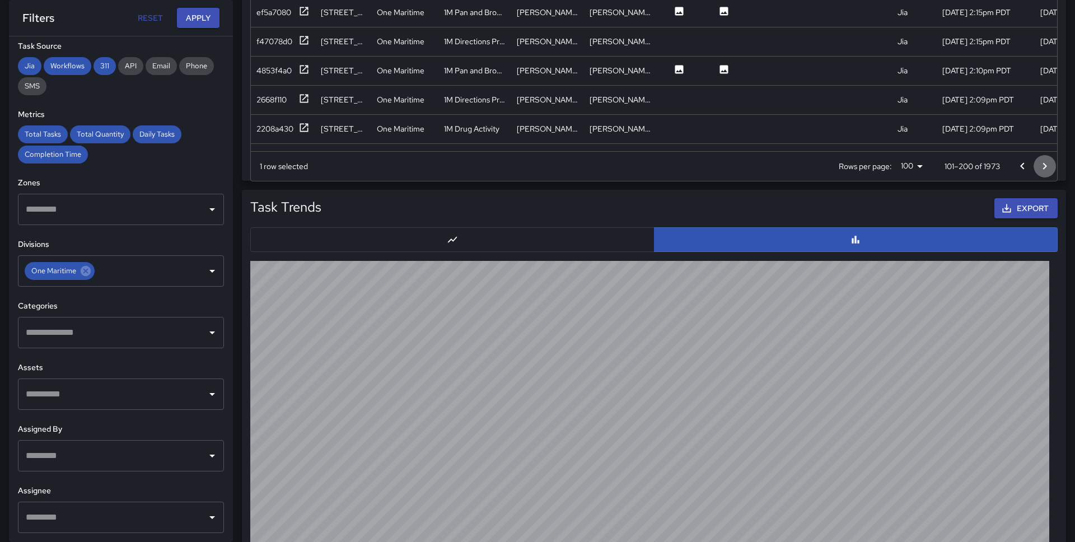
click at [1038, 169] on icon "Go to next page" at bounding box center [1044, 166] width 13 height 13
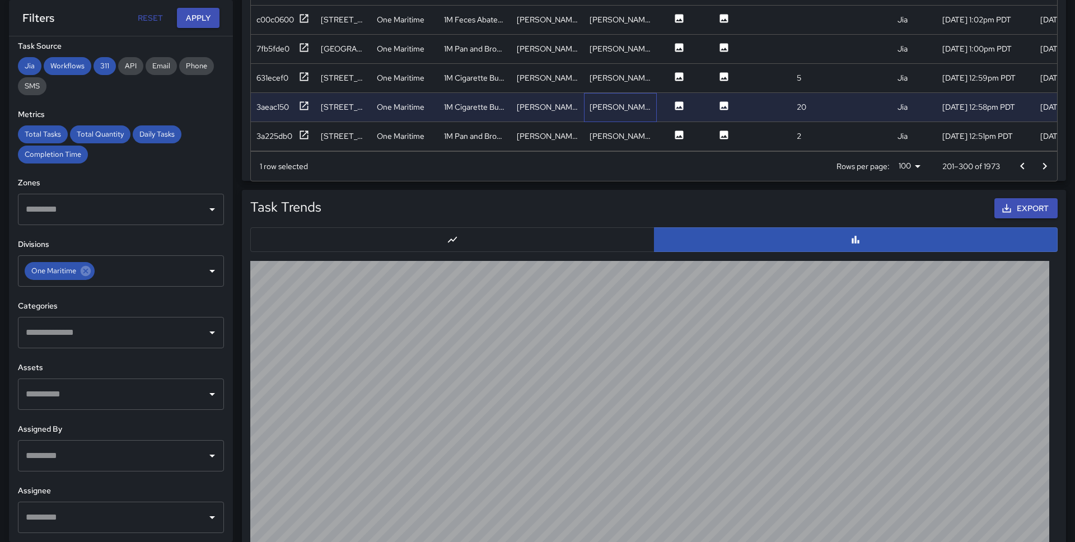
click at [634, 108] on div "[PERSON_NAME]" at bounding box center [620, 107] width 73 height 29
click at [852, 113] on div at bounding box center [864, 107] width 56 height 29
click at [852, 109] on div at bounding box center [864, 107] width 56 height 29
click at [841, 144] on div at bounding box center [864, 136] width 56 height 29
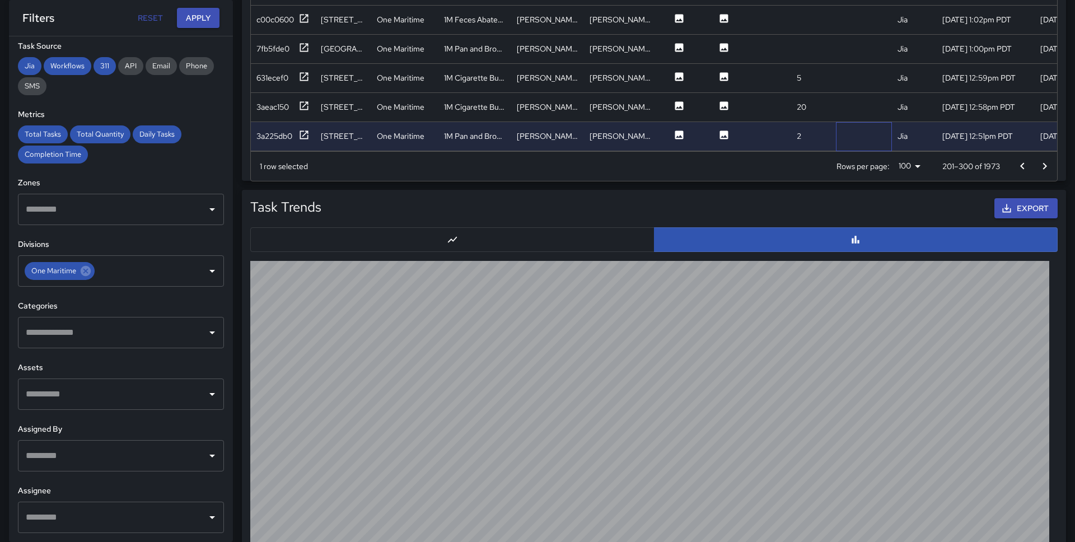
click at [875, 138] on div at bounding box center [864, 136] width 56 height 29
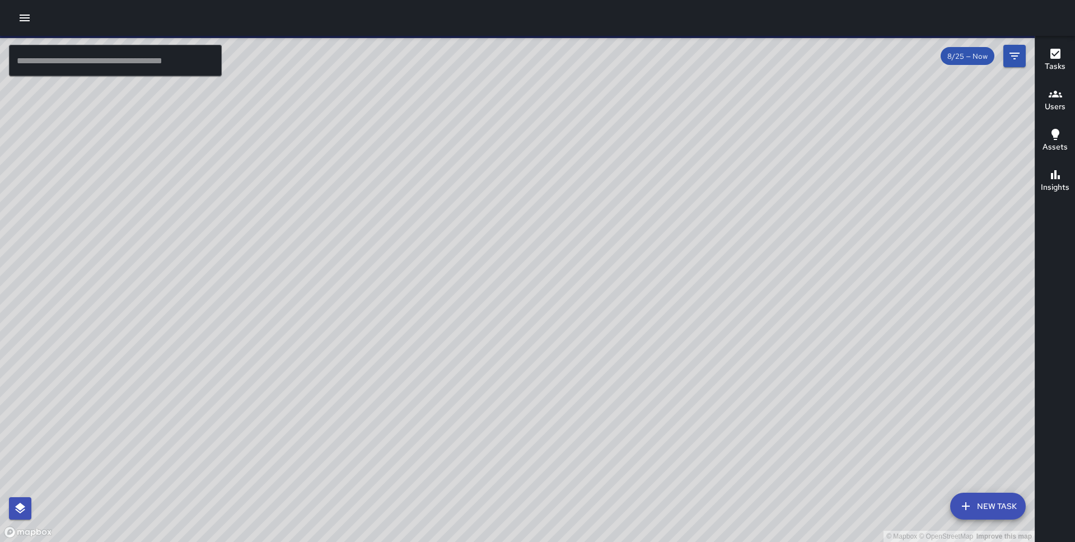
click at [29, 23] on icon "button" at bounding box center [24, 17] width 13 height 13
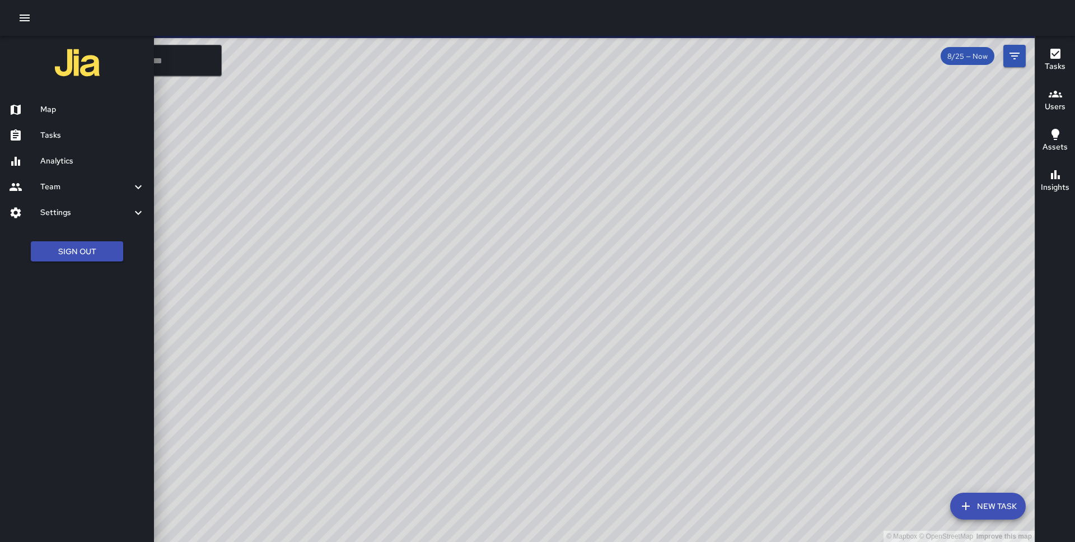
click at [25, 15] on icon "button" at bounding box center [25, 18] width 10 height 7
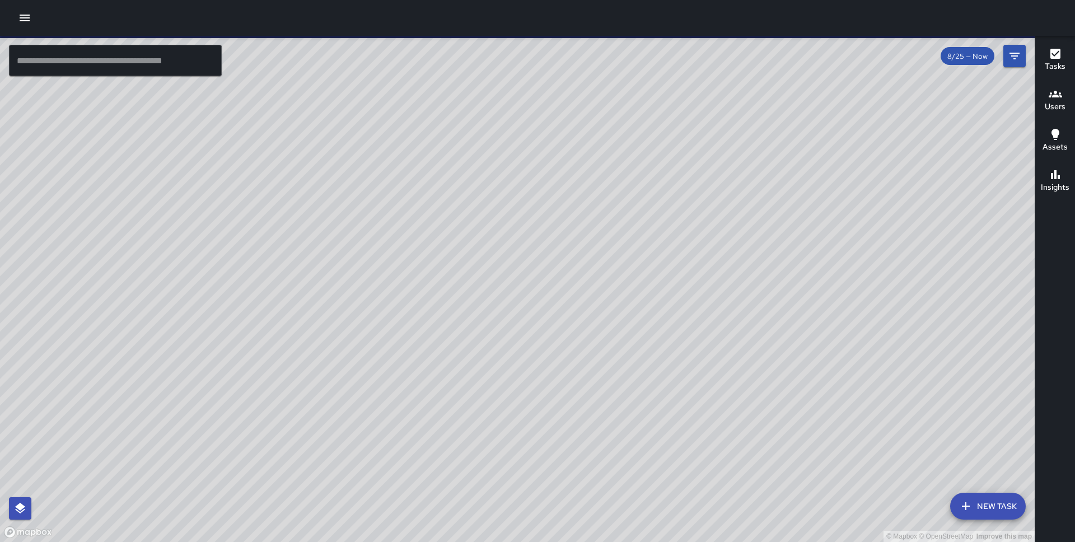
click at [25, 15] on icon "button" at bounding box center [25, 18] width 10 height 7
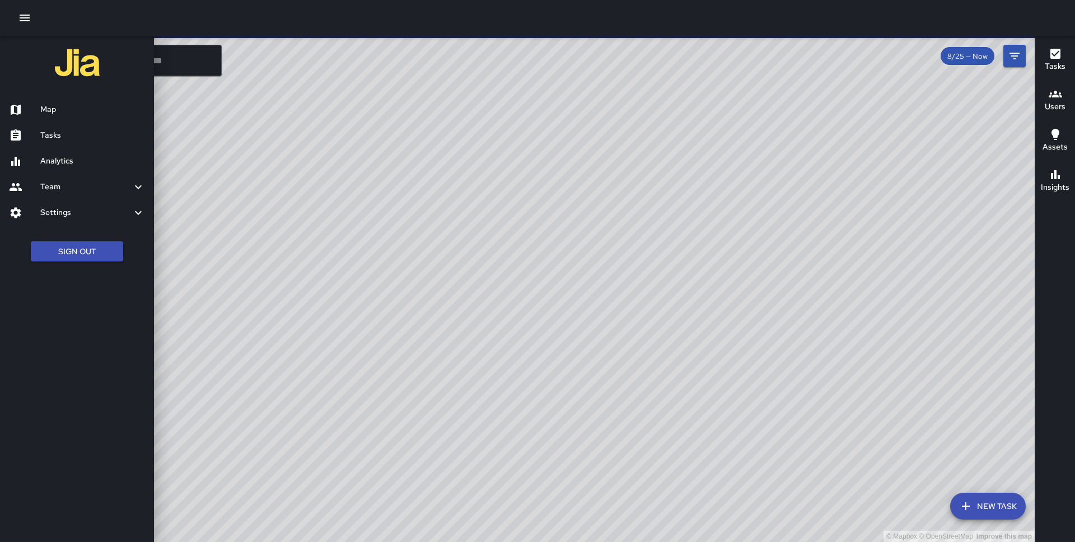
click at [69, 163] on h6 "Analytics" at bounding box center [92, 161] width 105 height 12
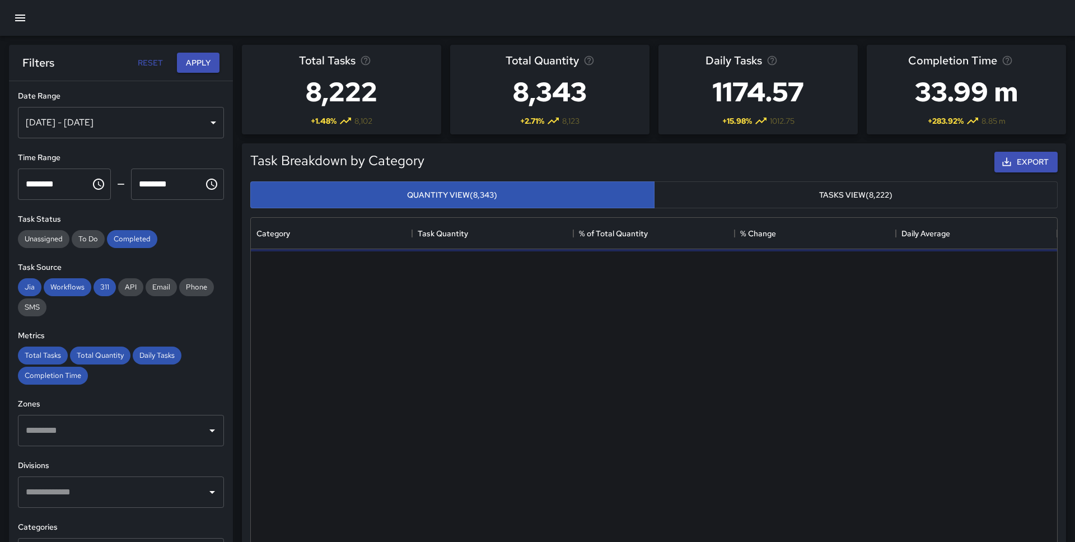
scroll to position [335, 806]
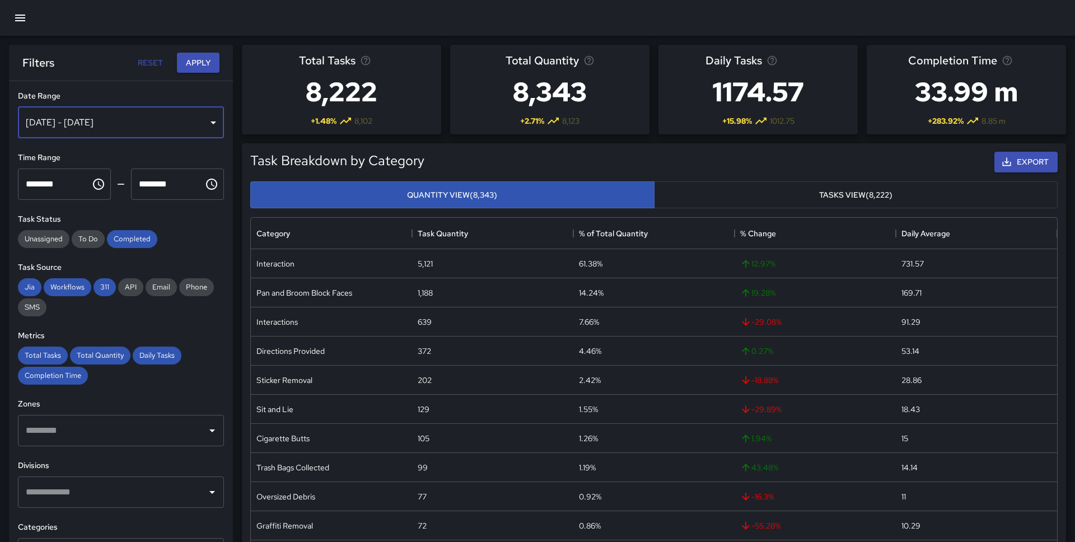
click at [196, 116] on div "[DATE] - [DATE]" at bounding box center [121, 122] width 206 height 31
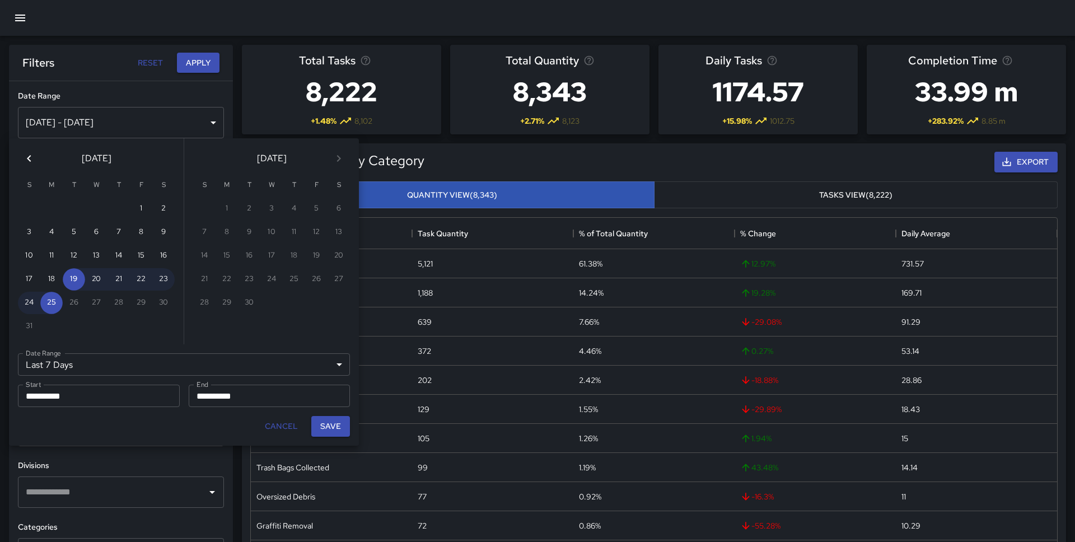
click at [36, 161] on button "Previous month" at bounding box center [29, 158] width 22 height 22
click at [125, 211] on button "1" at bounding box center [118, 209] width 22 height 22
type input "******"
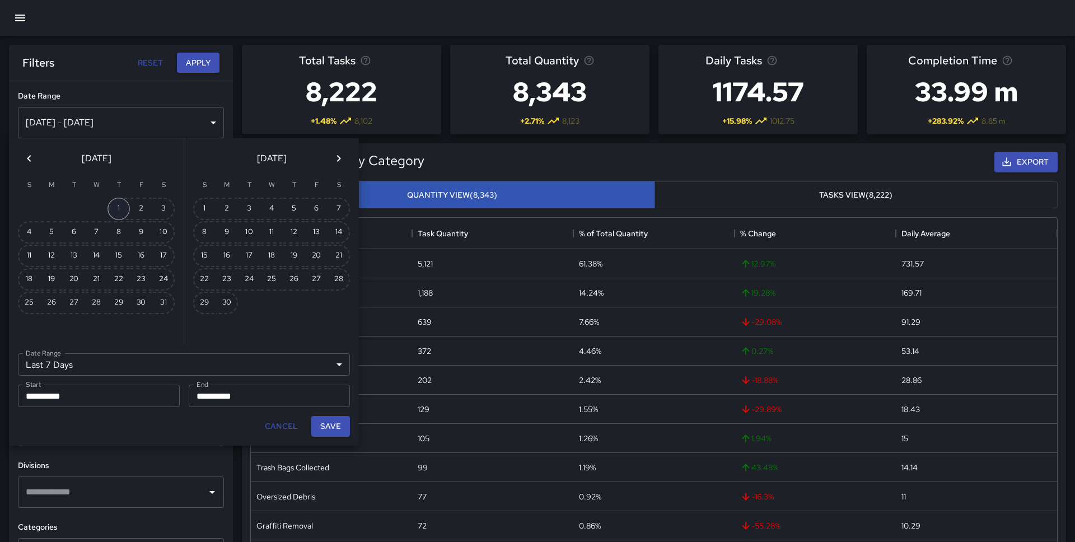
type input "**********"
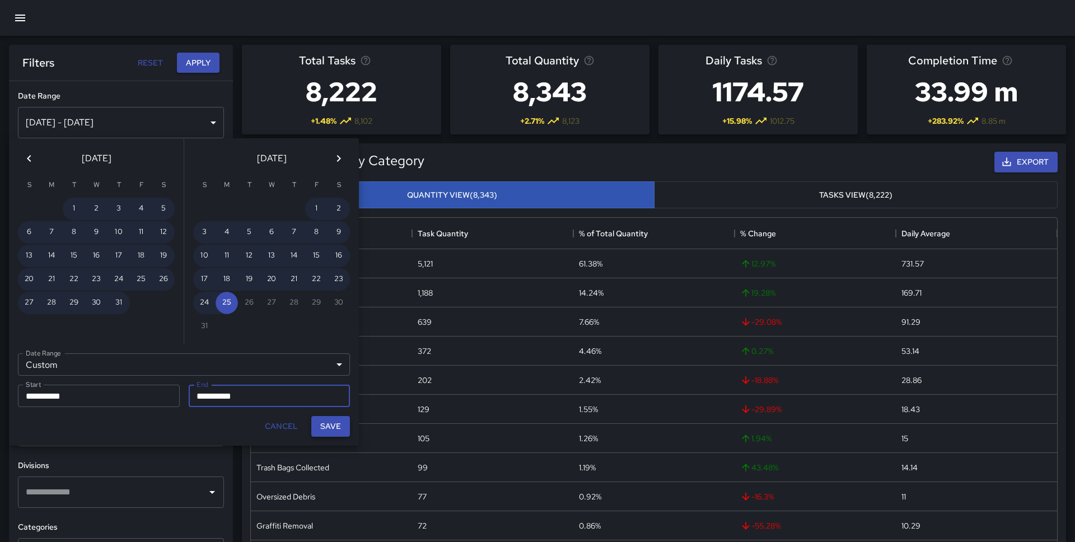
click at [321, 421] on button "Save" at bounding box center [330, 426] width 39 height 21
type input "**********"
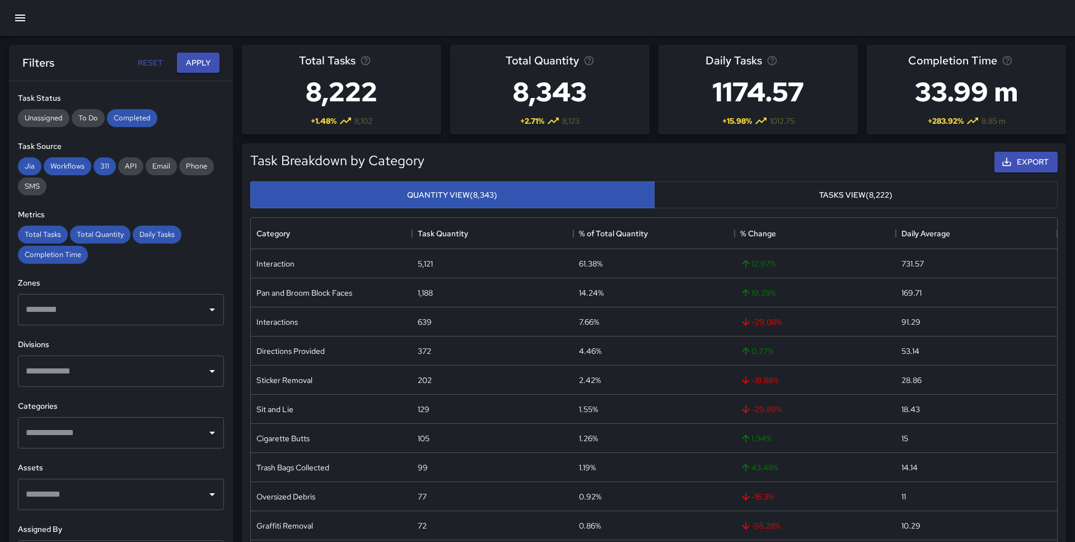
scroll to position [122, 0]
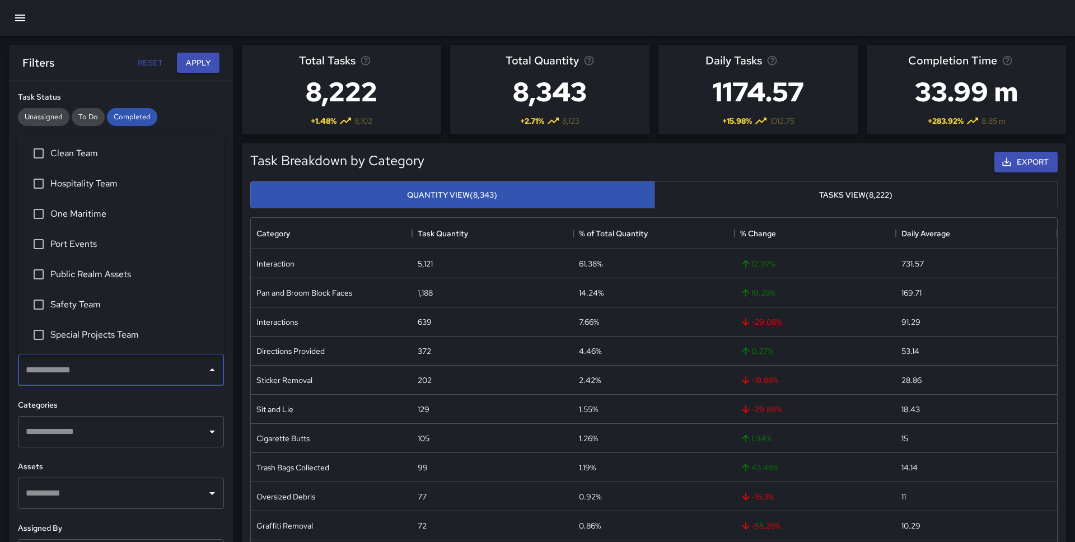
click at [124, 377] on input "text" at bounding box center [112, 369] width 179 height 21
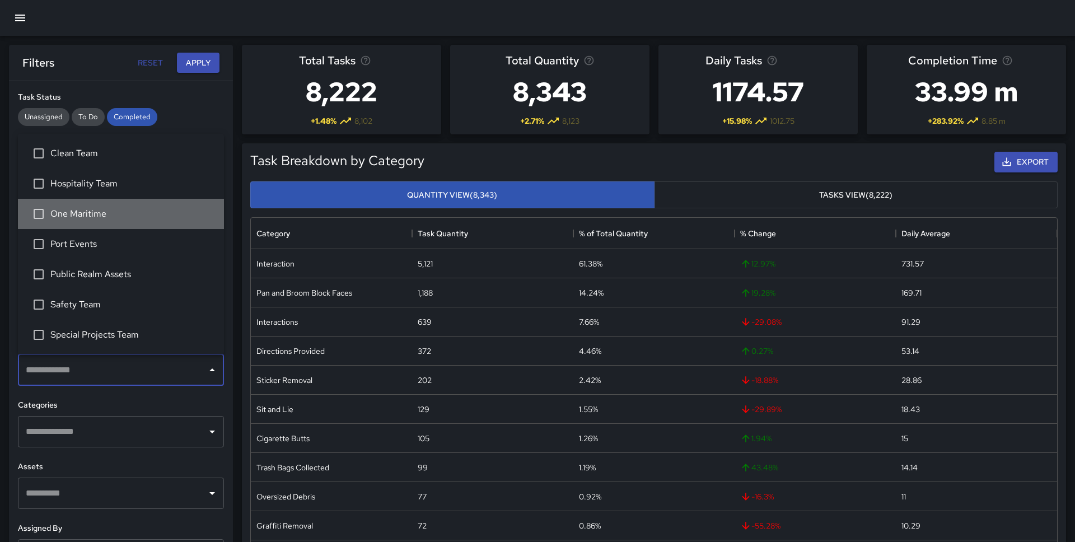
click at [95, 213] on span "One Maritime" at bounding box center [132, 213] width 165 height 13
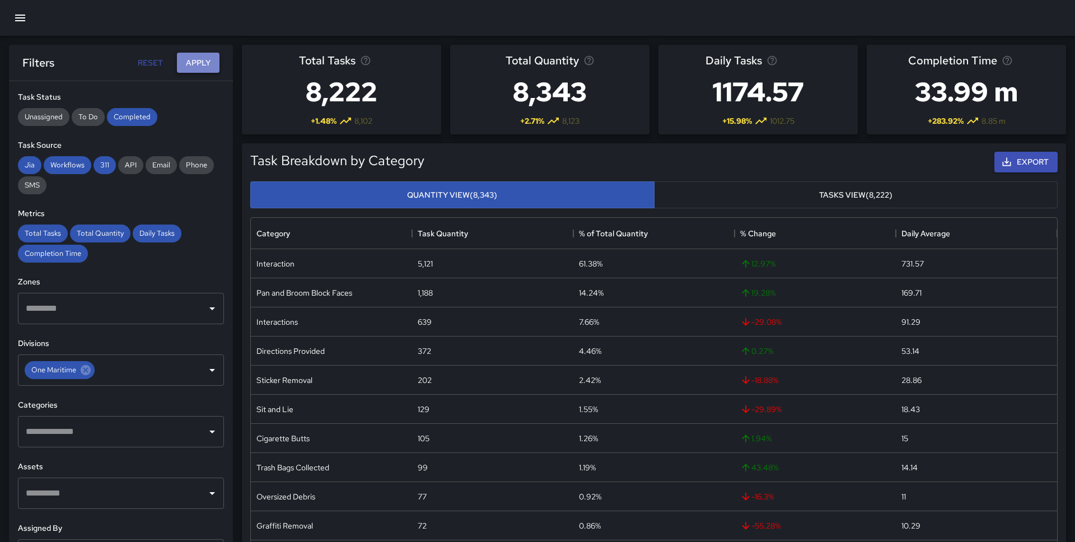
click at [199, 63] on button "Apply" at bounding box center [198, 63] width 43 height 21
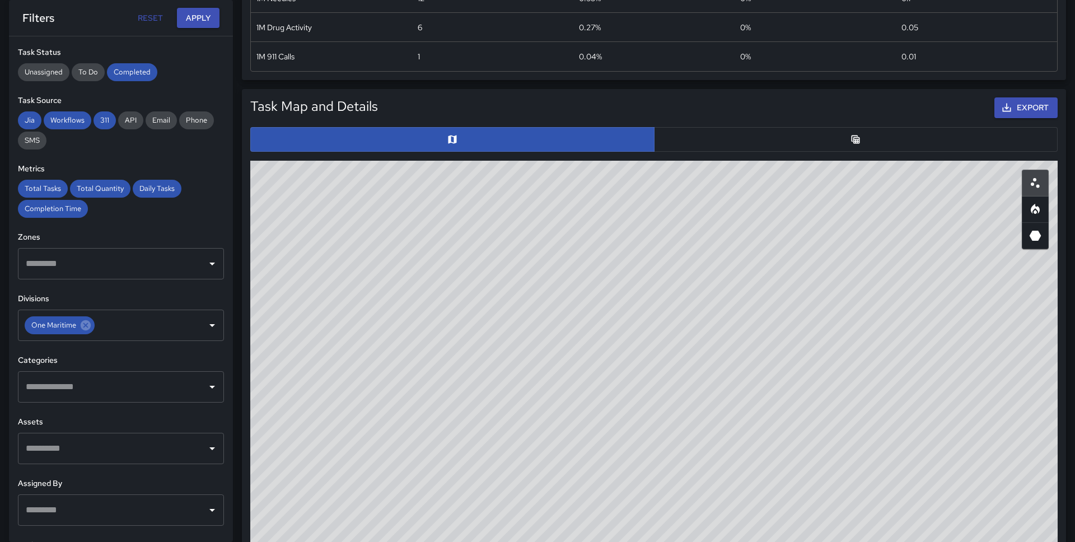
scroll to position [518, 0]
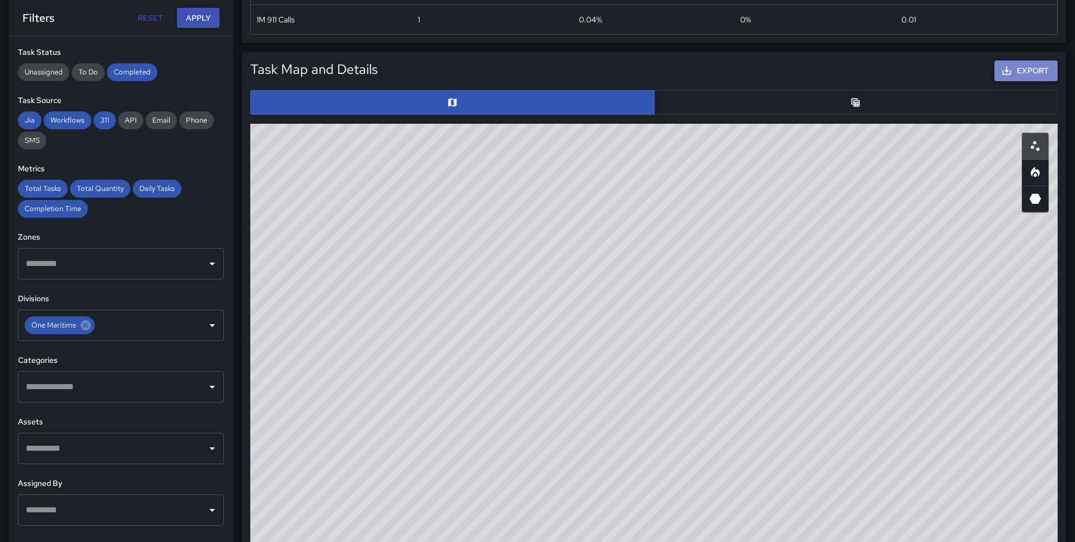
click at [1046, 73] on button "Export" at bounding box center [1025, 70] width 63 height 21
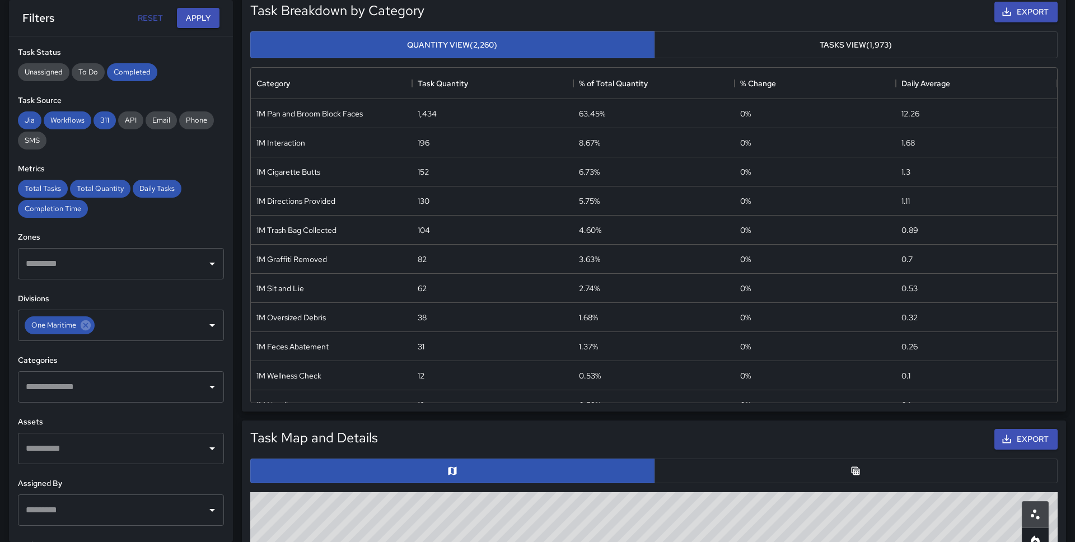
scroll to position [148, 0]
